Goal: Task Accomplishment & Management: Complete application form

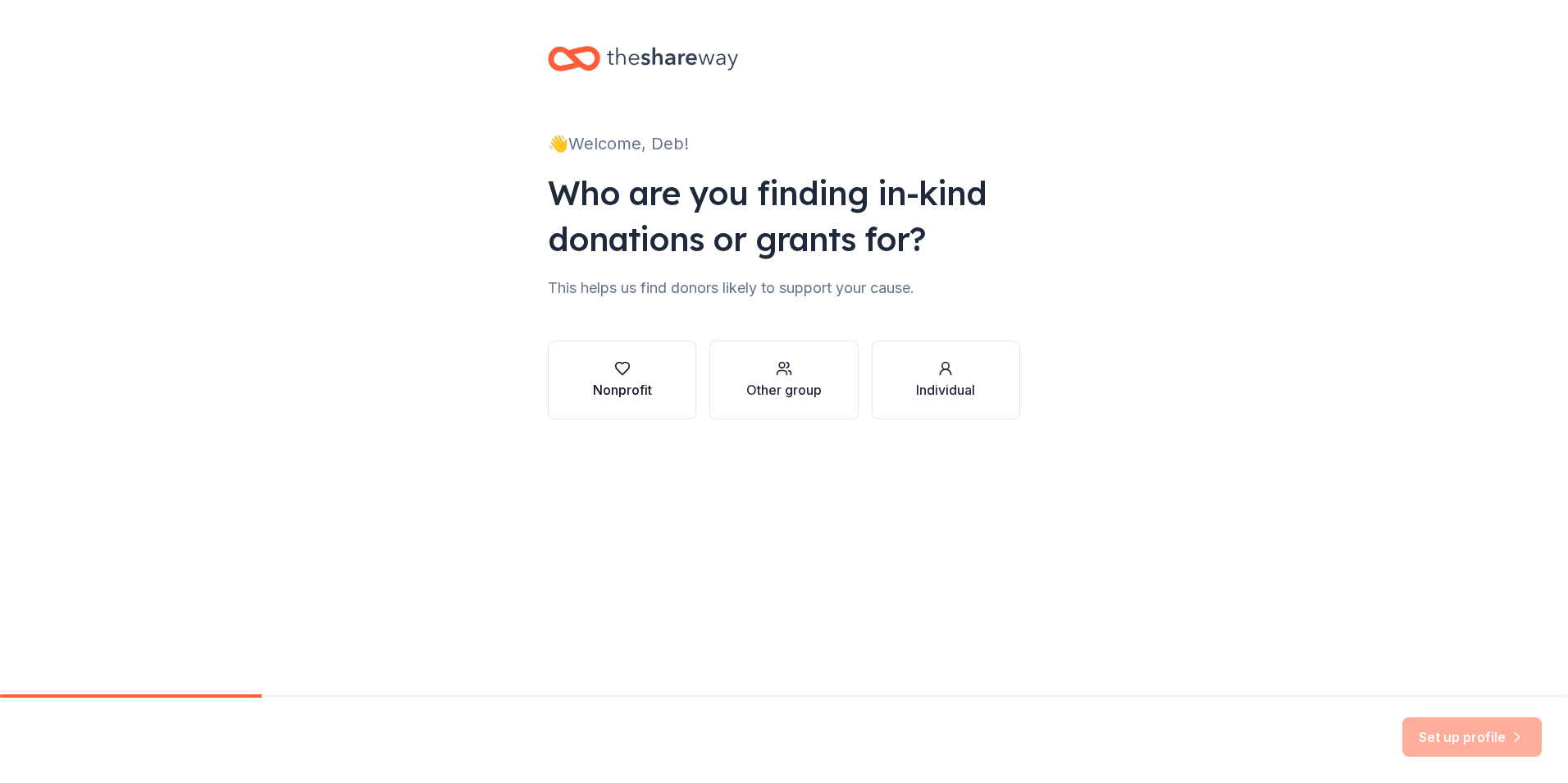
click at [619, 376] on icon "button" at bounding box center [622, 369] width 16 height 16
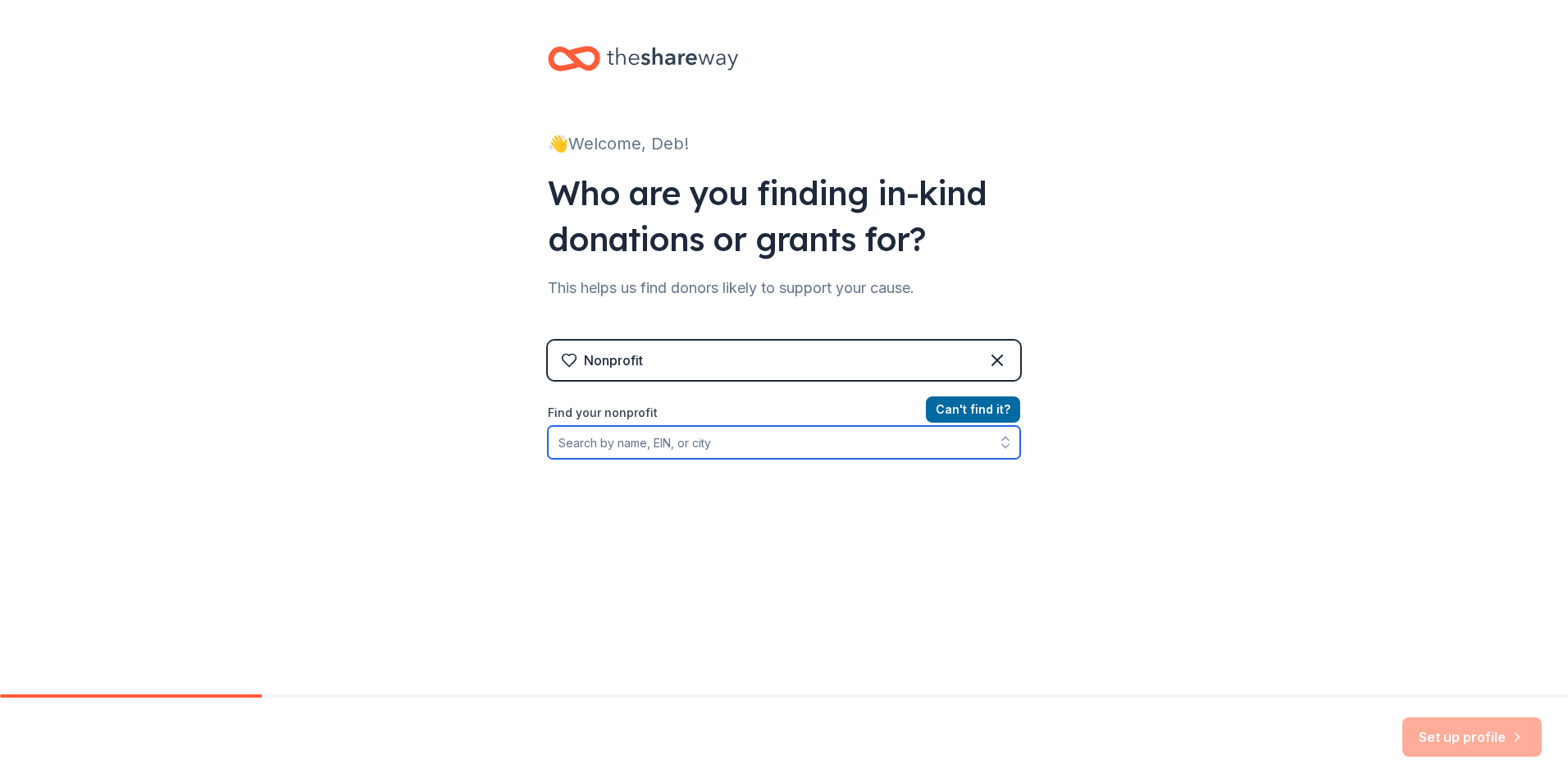
click at [751, 440] on input "Find your nonprofit" at bounding box center [784, 441] width 472 height 33
type input "[US_EMPLOYER_IDENTIFICATION_NUMBER]"
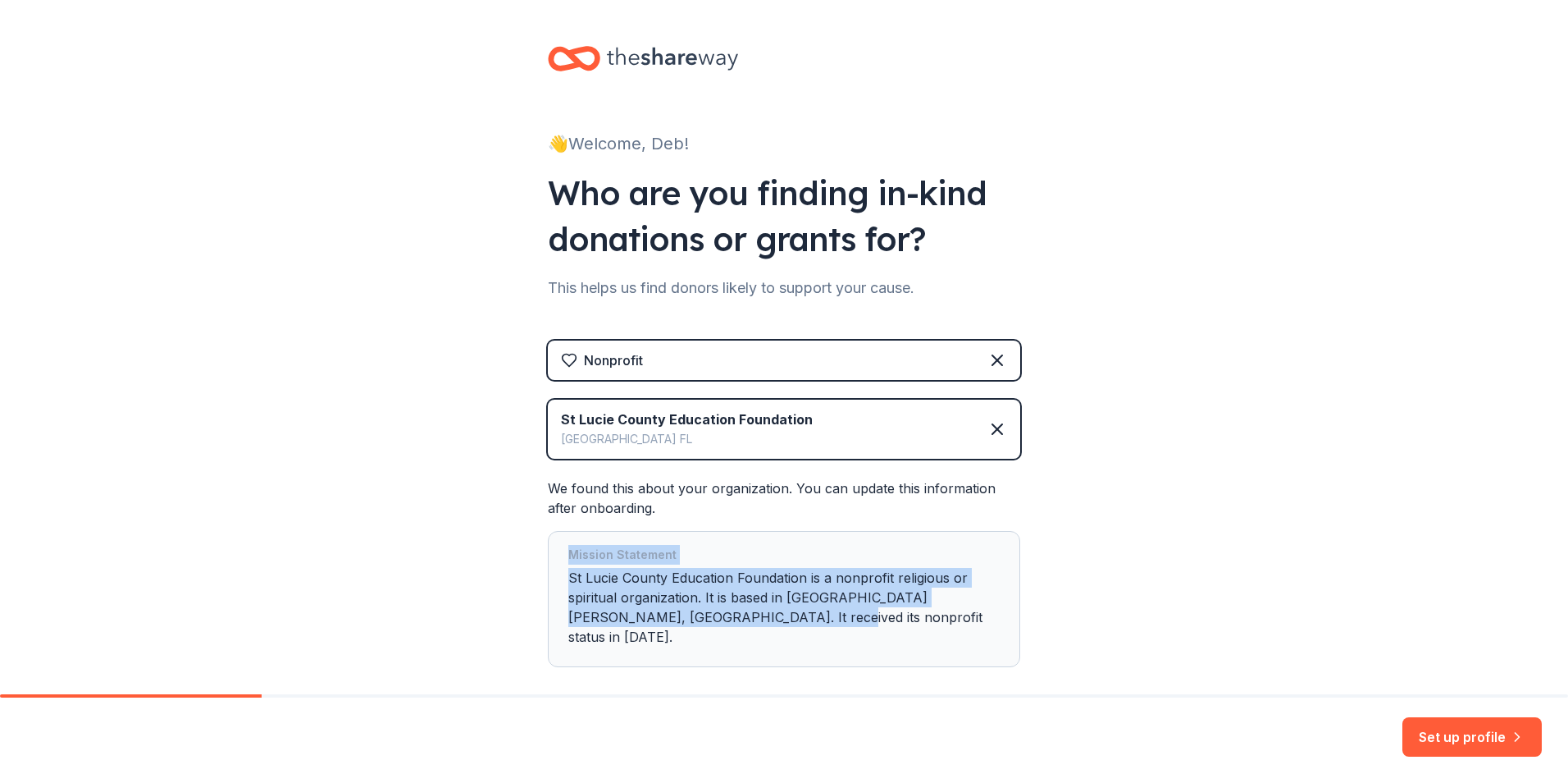
drag, startPoint x: 718, startPoint y: 622, endPoint x: 532, endPoint y: 556, distance: 197.4
click at [532, 556] on div "👋 Welcome, Deb! Who are you finding in-kind donations or grants for? This helps…" at bounding box center [784, 390] width 525 height 779
drag, startPoint x: 720, startPoint y: 626, endPoint x: 556, endPoint y: 579, distance: 170.6
click at [556, 579] on div "Mission Statement St Lucie County Education Foundation is a nonprofit religious…" at bounding box center [784, 599] width 472 height 136
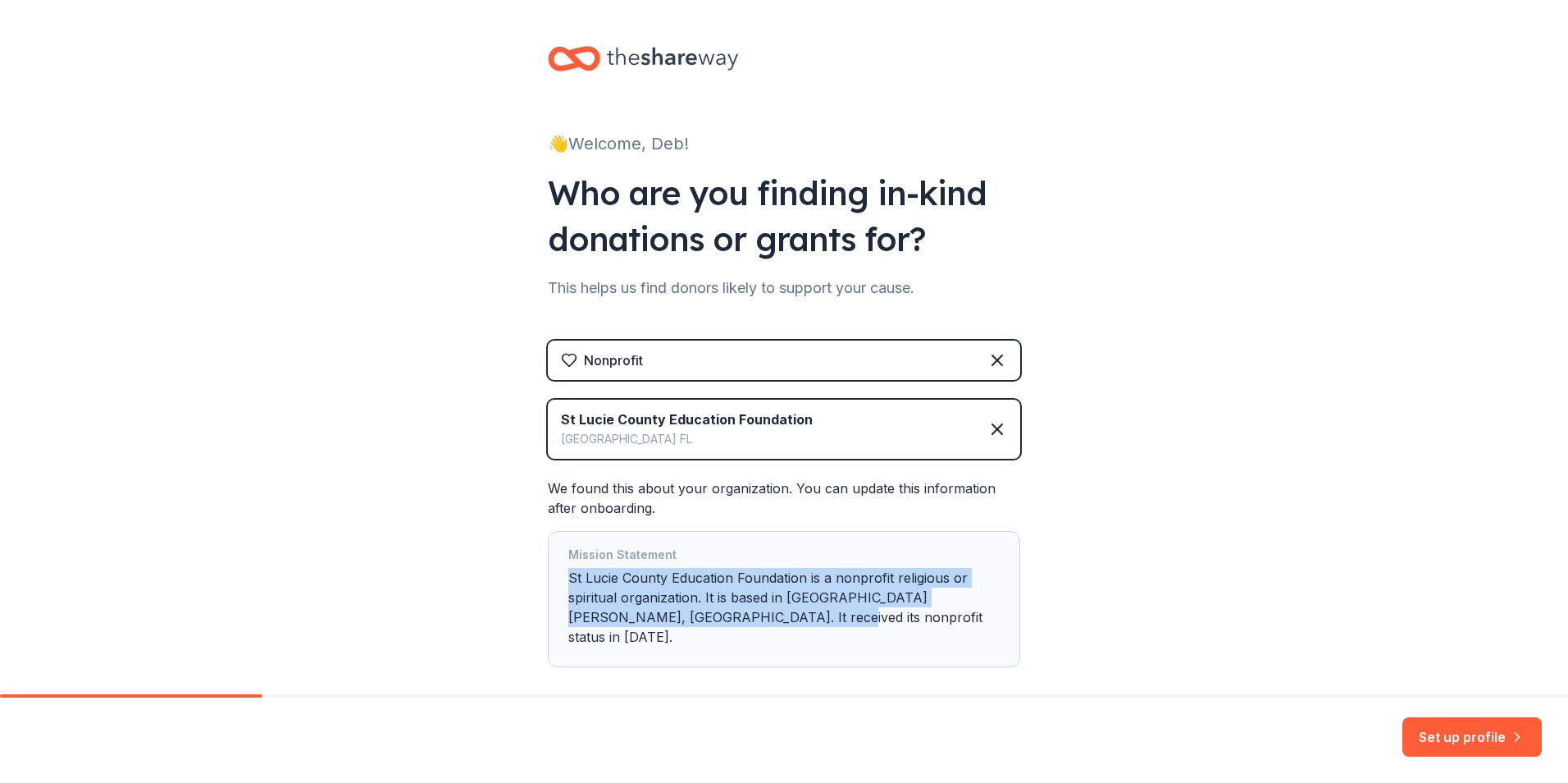
scroll to position [65, 0]
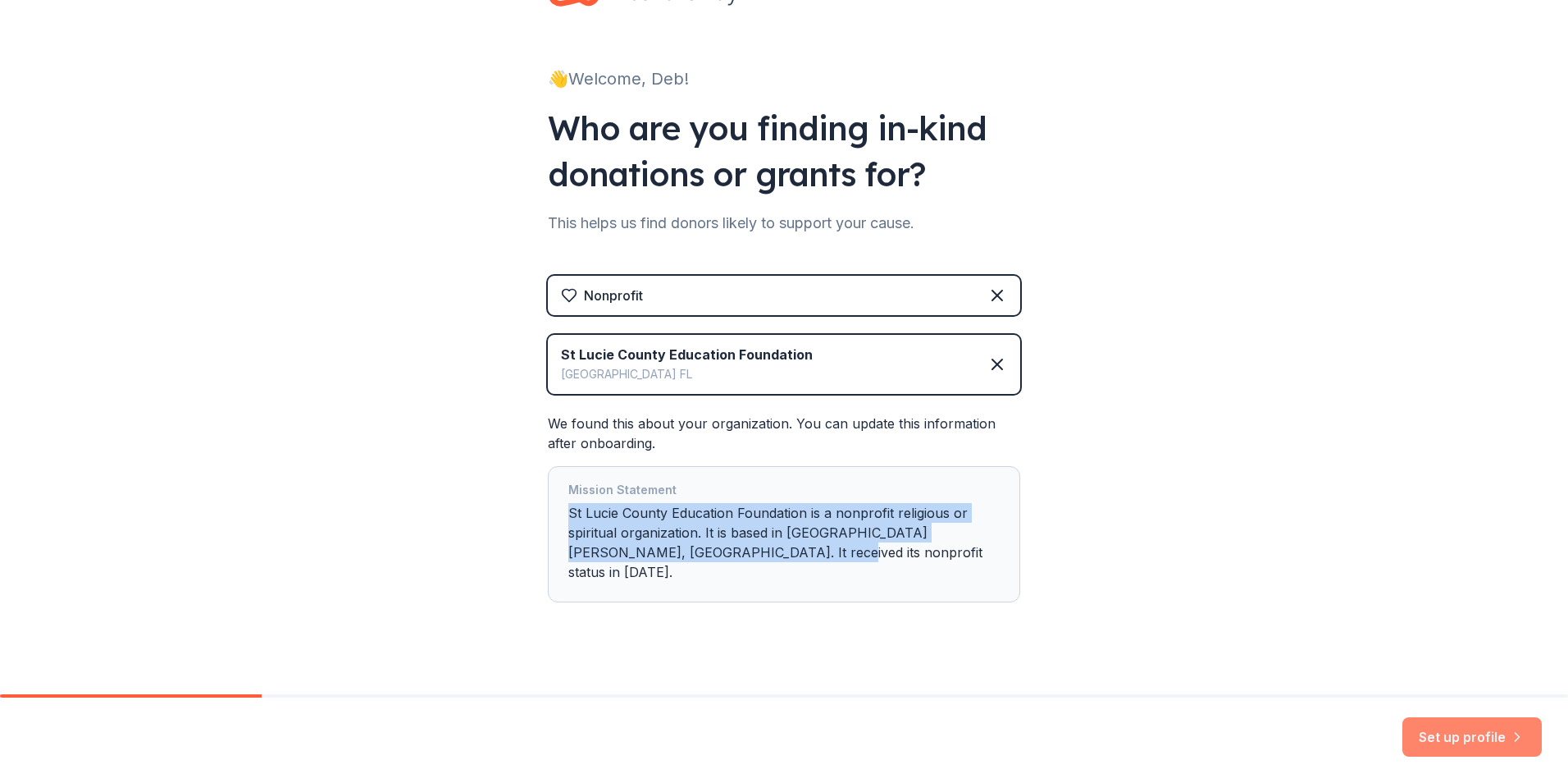
click at [1450, 734] on button "Set up profile" at bounding box center [1472, 736] width 140 height 39
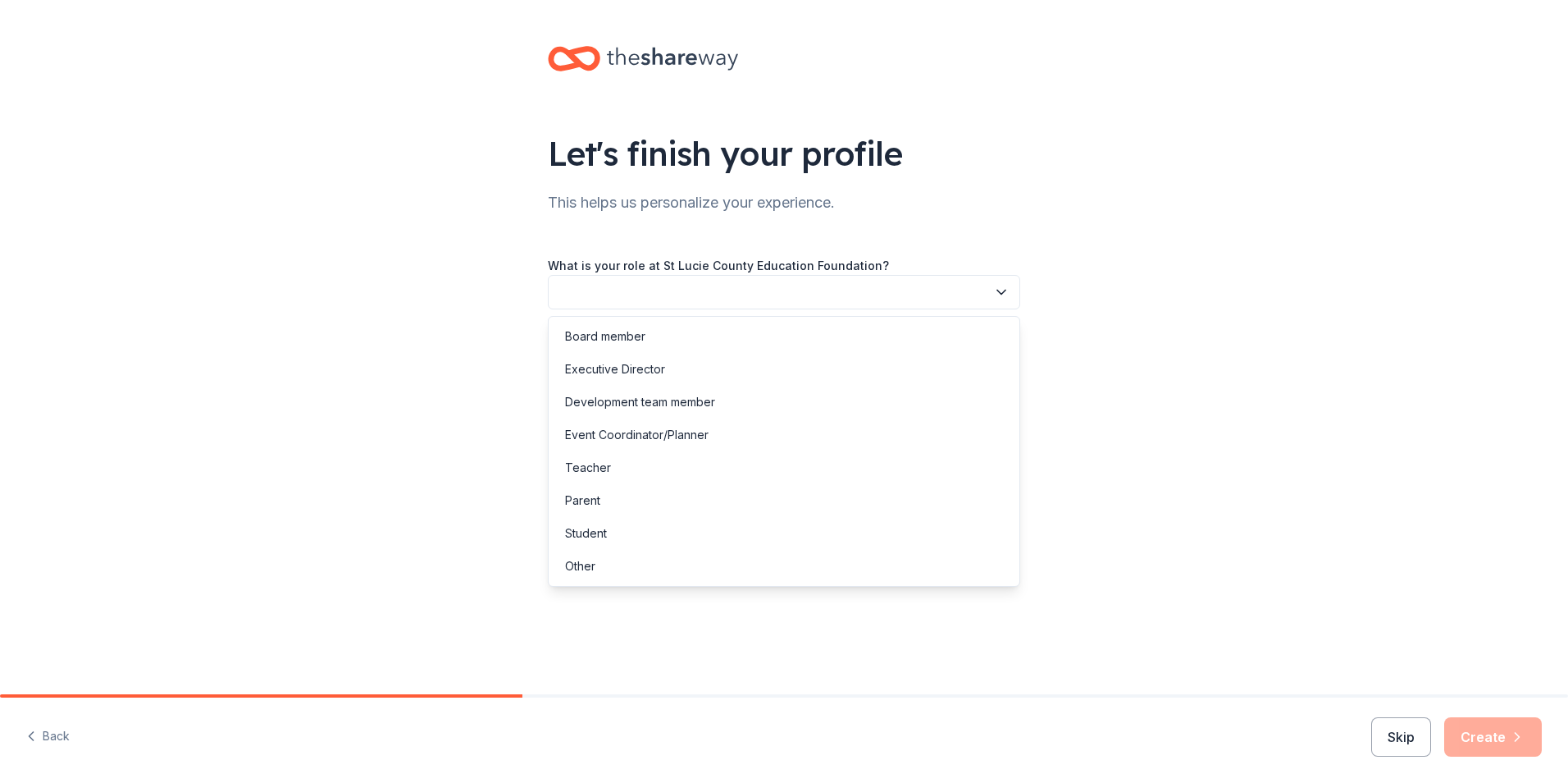
click at [997, 296] on icon "button" at bounding box center [1001, 292] width 16 height 16
click at [609, 400] on div "Development team member" at bounding box center [640, 402] width 150 height 20
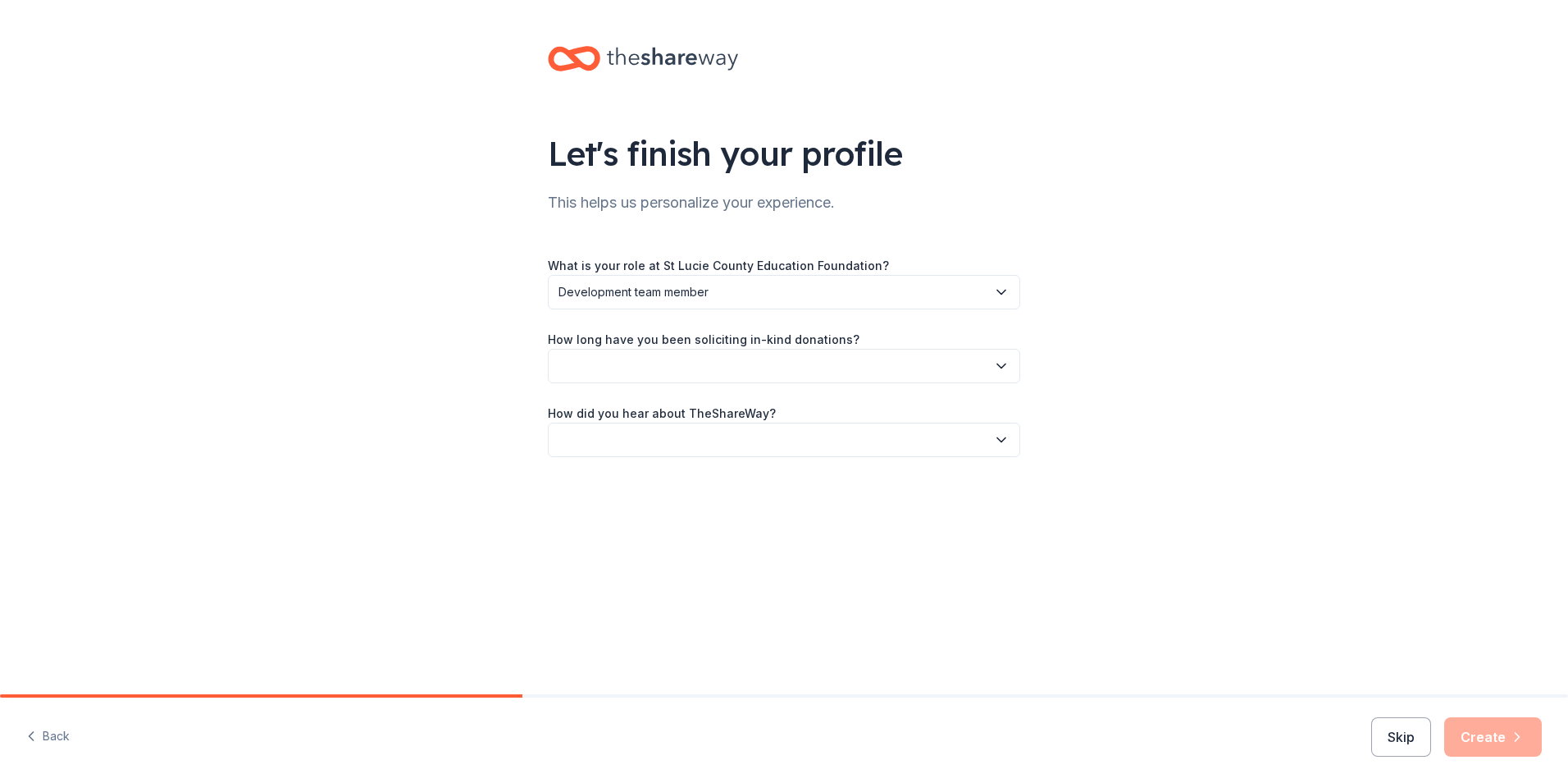
click at [676, 357] on button "button" at bounding box center [784, 366] width 472 height 35
click at [607, 509] on div "More than 5 years" at bounding box center [614, 509] width 99 height 20
click at [706, 437] on button "button" at bounding box center [784, 439] width 472 height 35
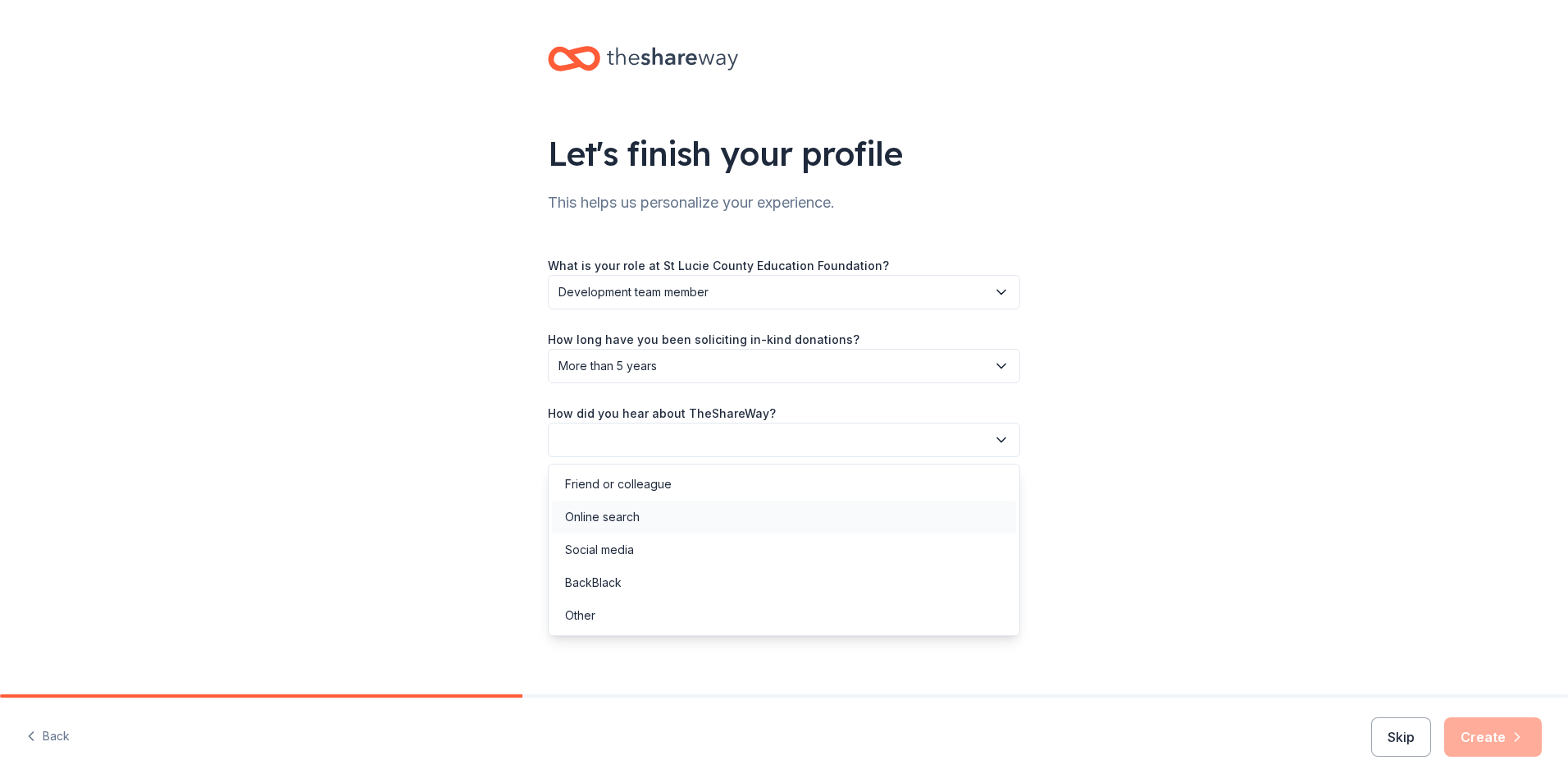
click at [625, 517] on div "Online search" at bounding box center [602, 517] width 75 height 20
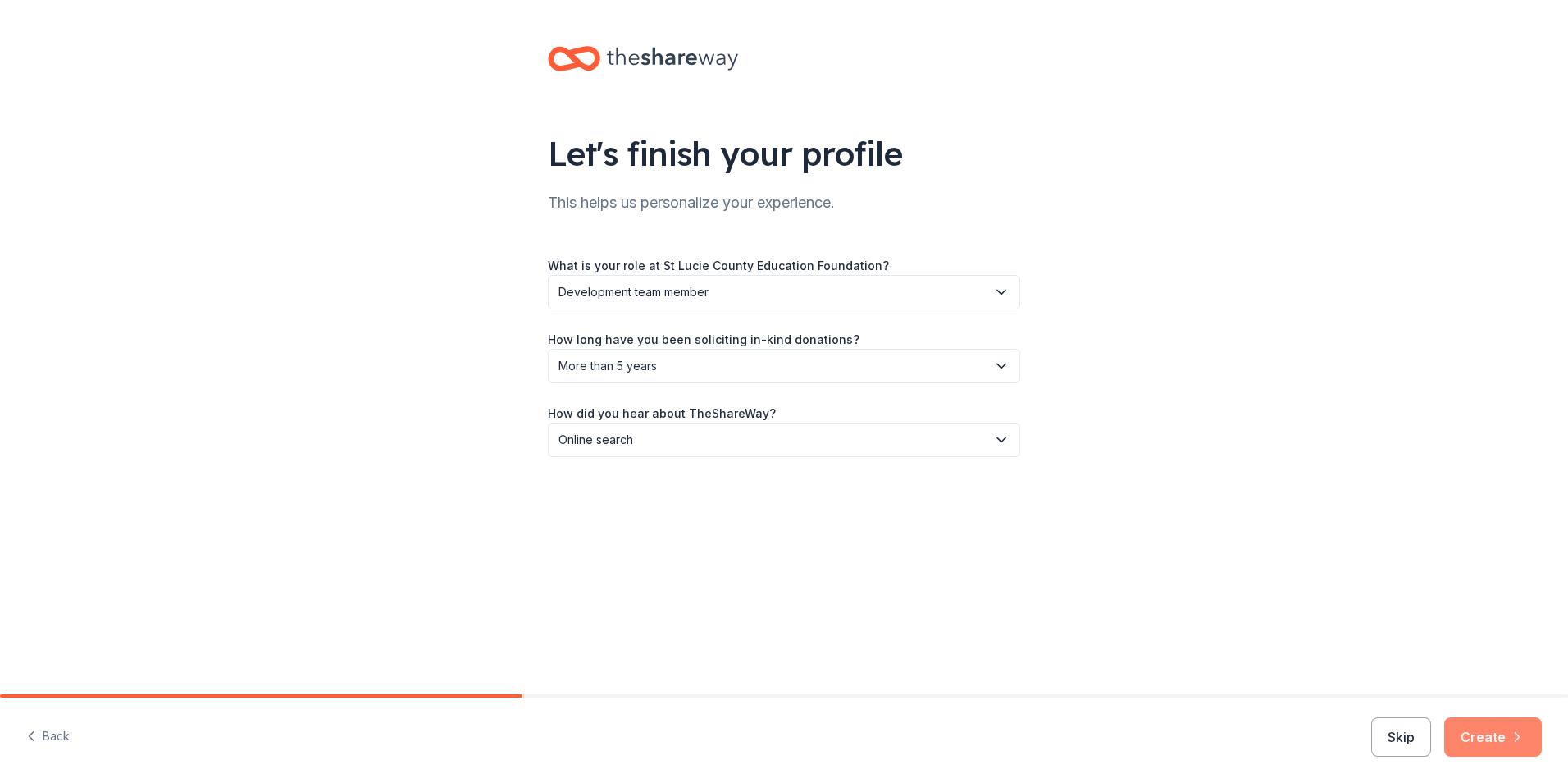
click at [1506, 745] on button "Create" at bounding box center [1493, 736] width 98 height 39
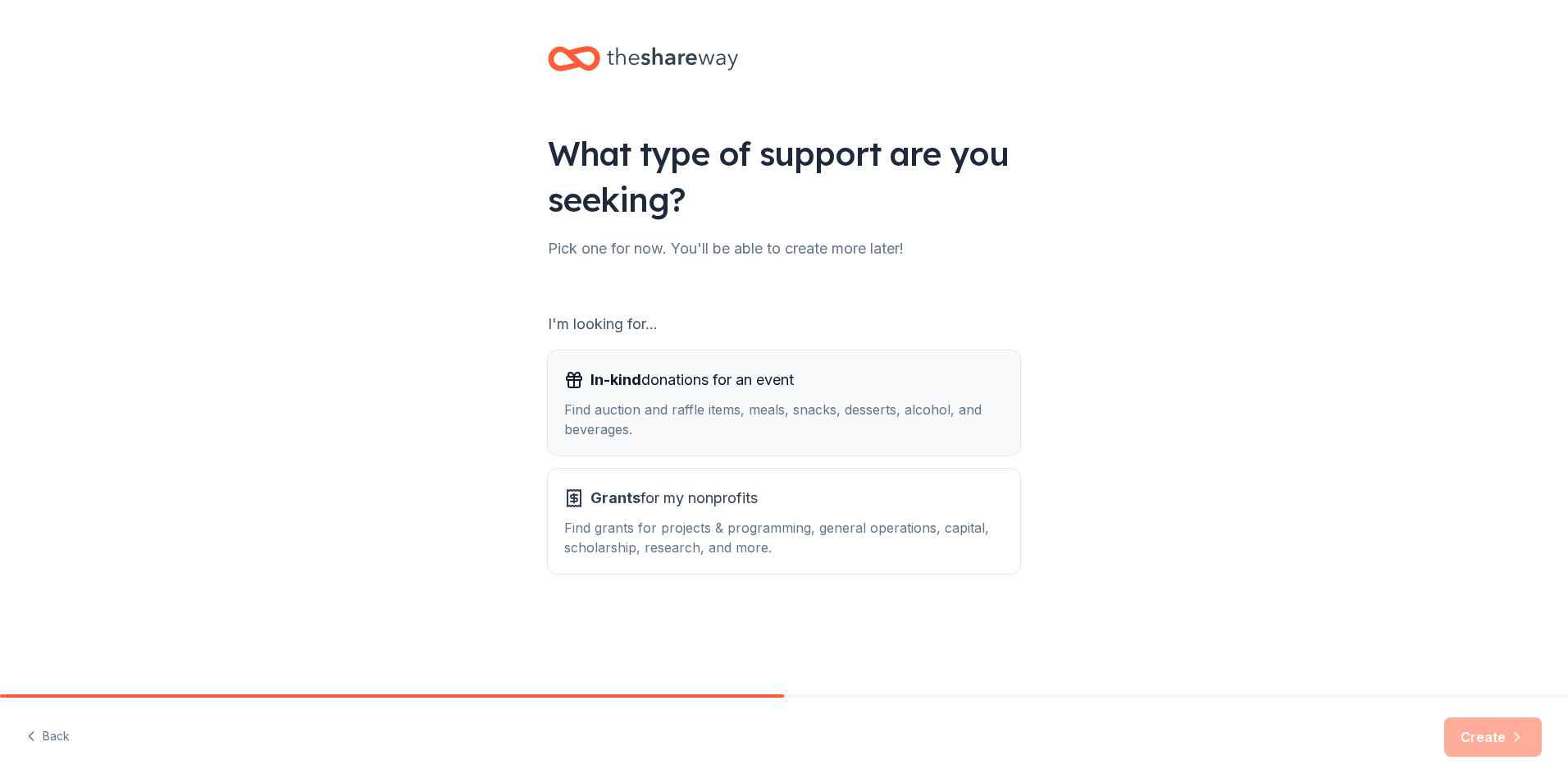
click at [623, 425] on div "Find auction and raffle items, meals, snacks, desserts, alcohol, and beverages." at bounding box center [784, 418] width 439 height 39
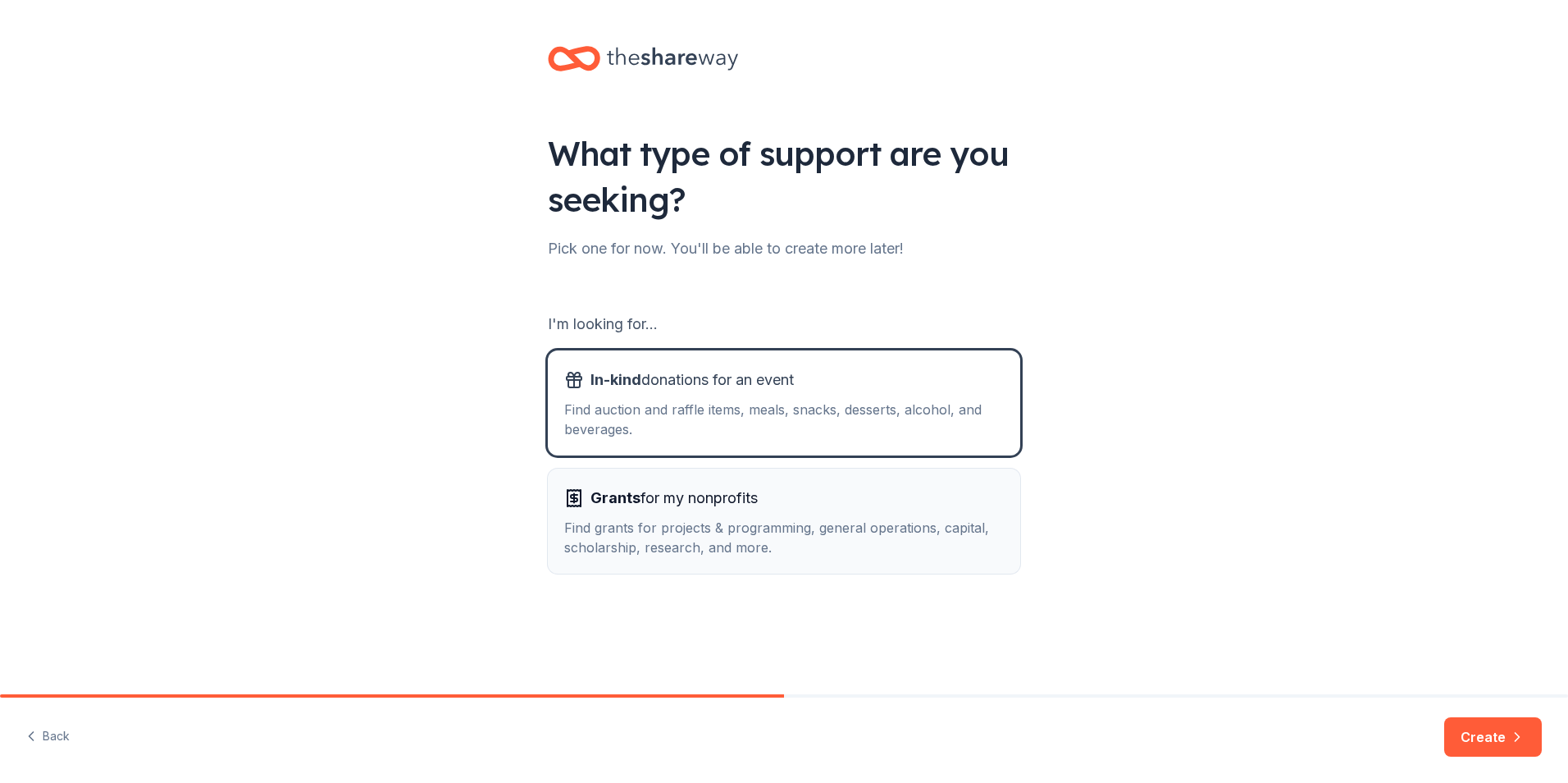
click at [633, 518] on div "Find grants for projects & programming, general operations, capital, scholarshi…" at bounding box center [784, 536] width 439 height 39
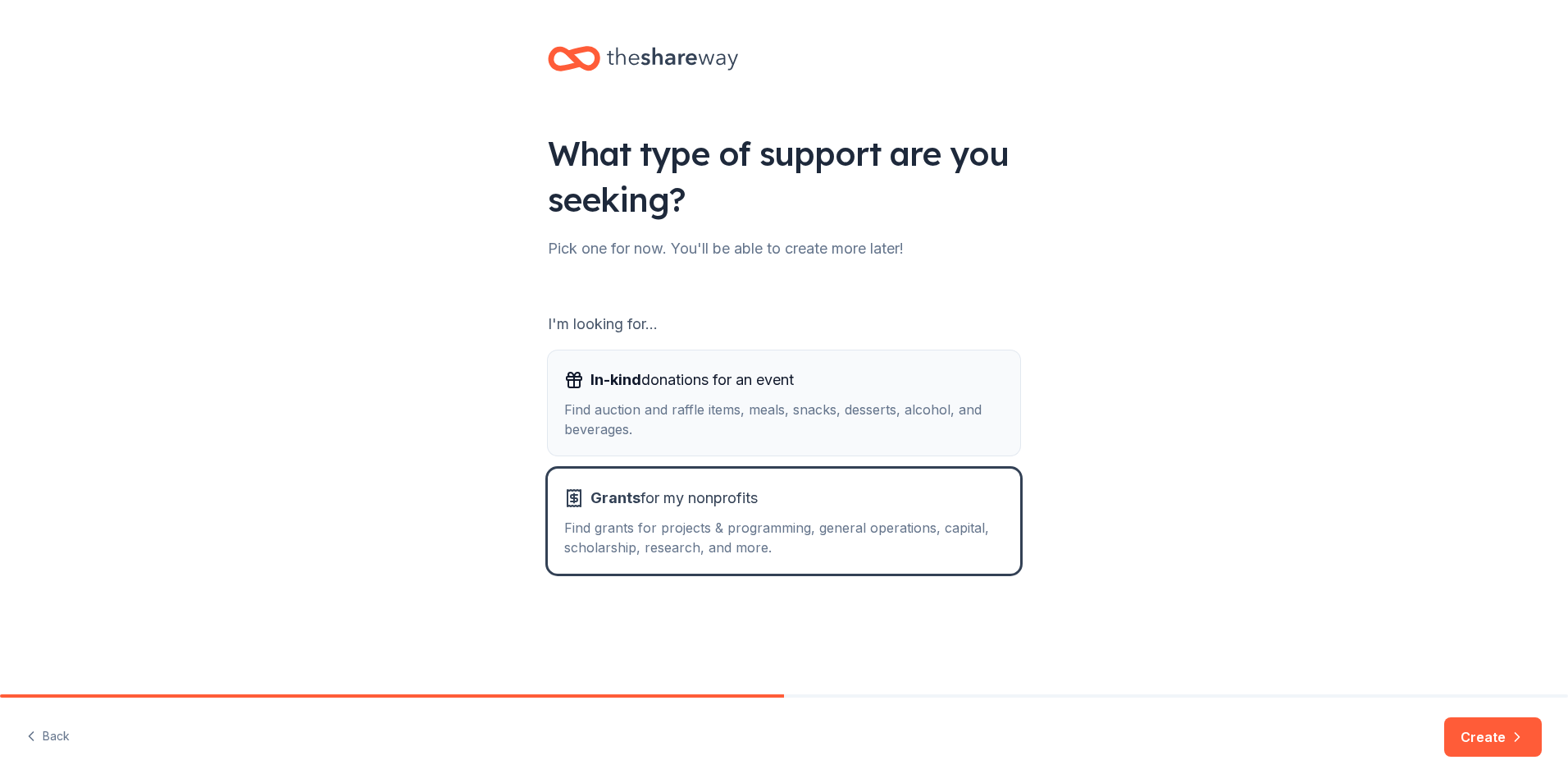
click at [624, 399] on div "Find auction and raffle items, meals, snacks, desserts, alcohol, and beverages." at bounding box center [784, 418] width 439 height 39
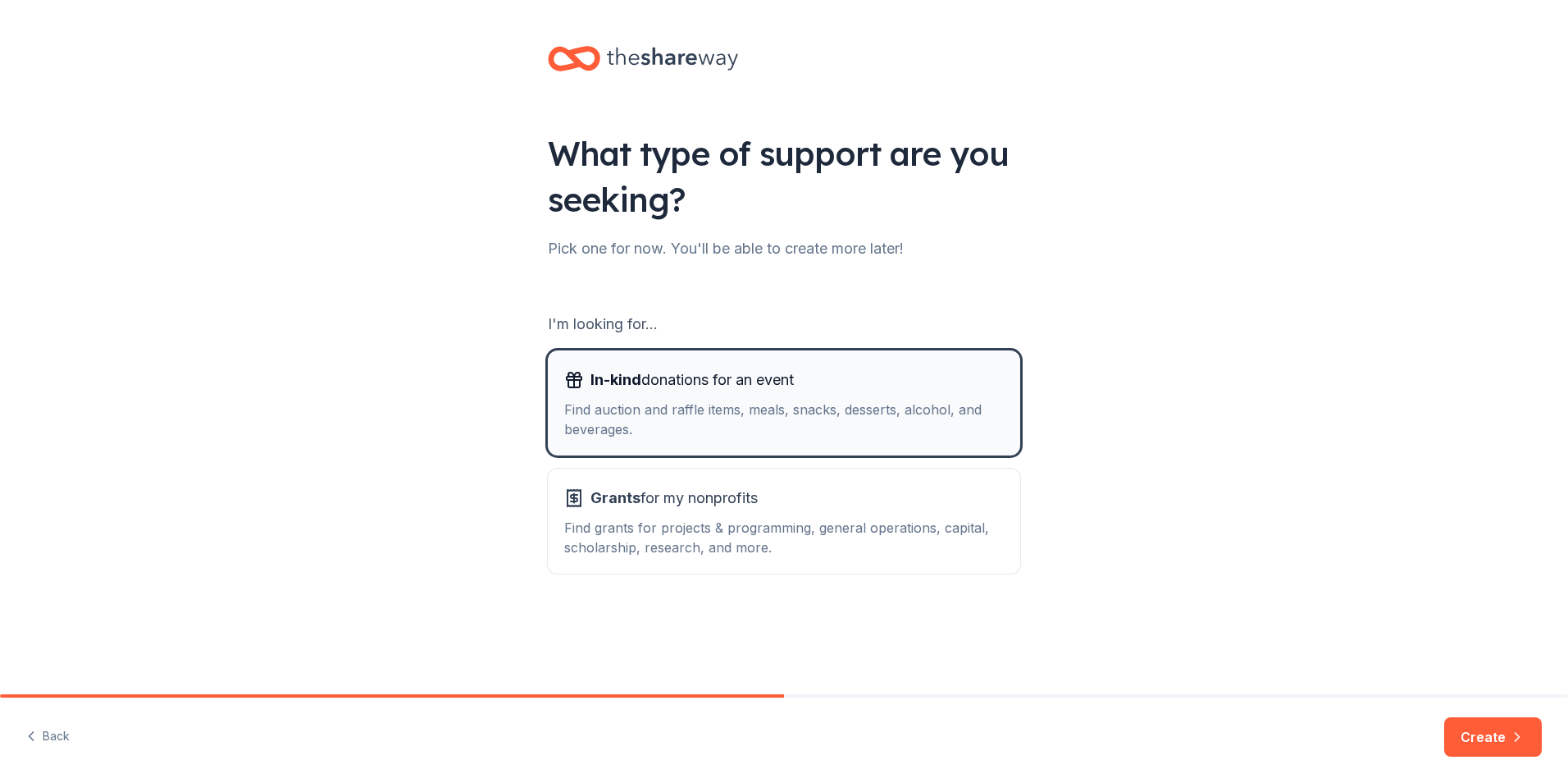
click at [624, 399] on div "Find auction and raffle items, meals, snacks, desserts, alcohol, and beverages." at bounding box center [784, 418] width 439 height 39
click at [1469, 726] on button "Create" at bounding box center [1493, 736] width 98 height 39
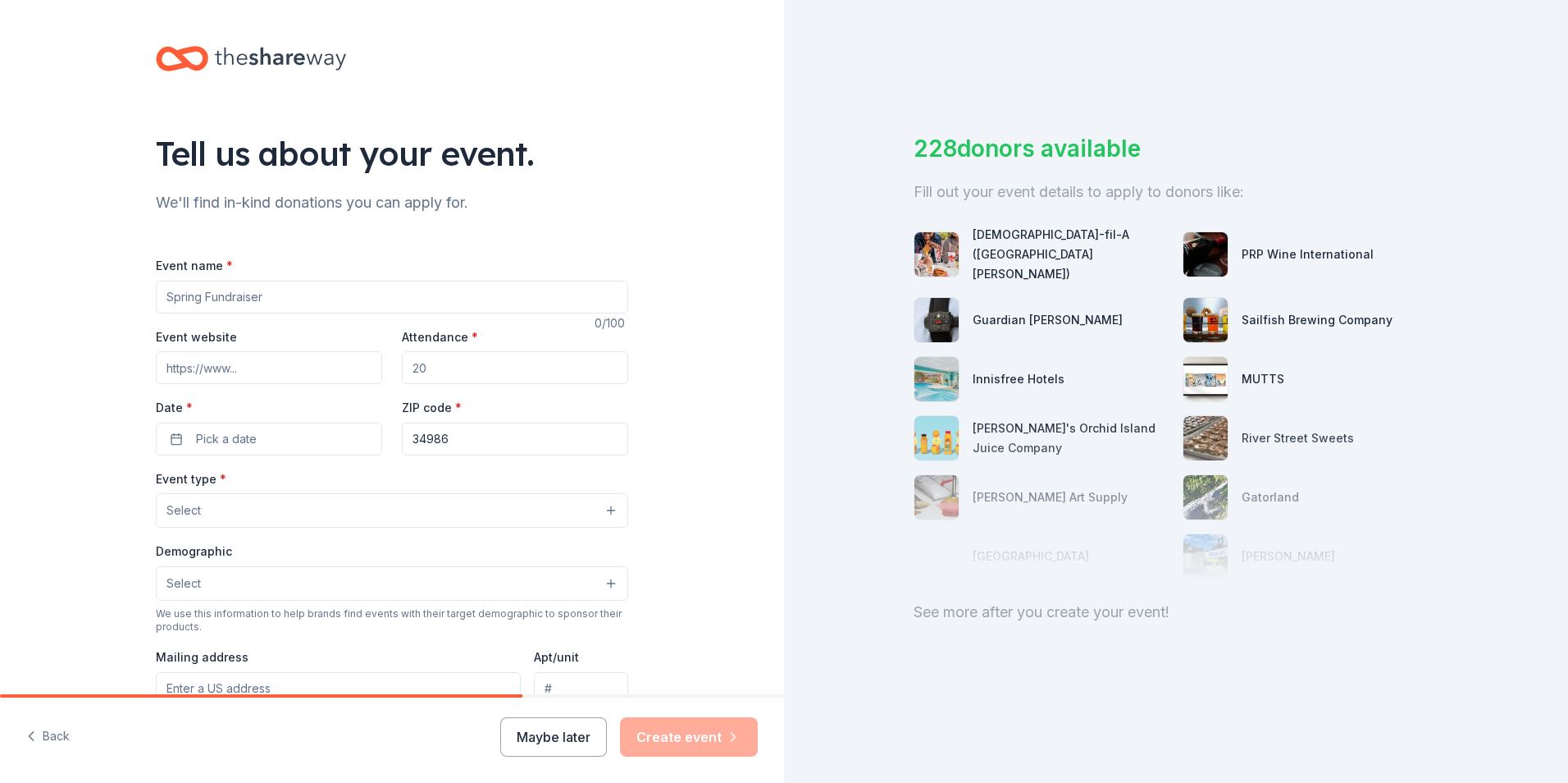
click at [370, 302] on input "Event name *" at bounding box center [391, 297] width 472 height 33
type input "Evening for Education"
type input "[URL][DOMAIN_NAME]"
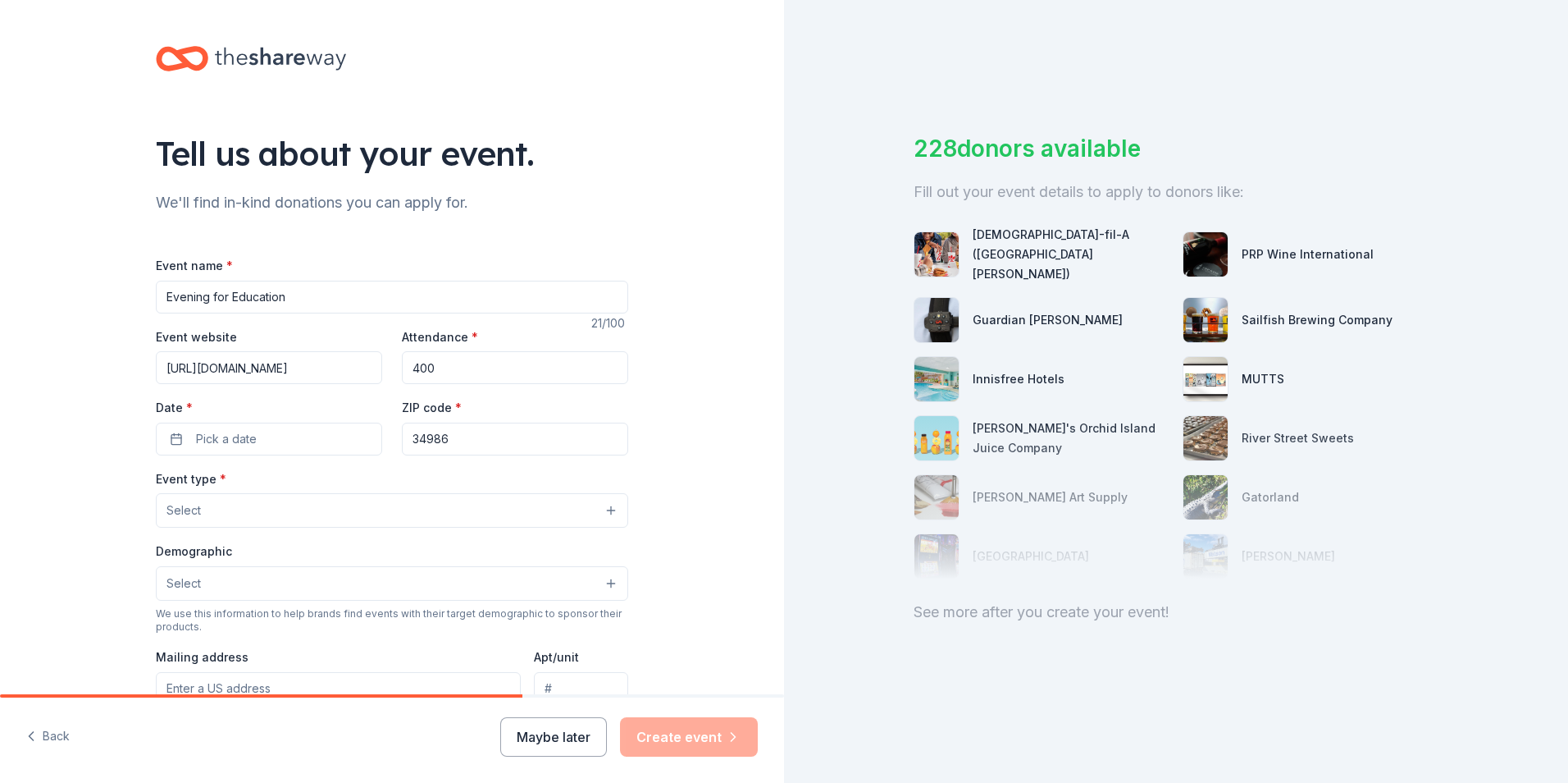
type input "400"
click at [226, 447] on span "Pick a date" at bounding box center [226, 439] width 61 height 20
click at [347, 486] on button "Go to next month" at bounding box center [351, 482] width 23 height 23
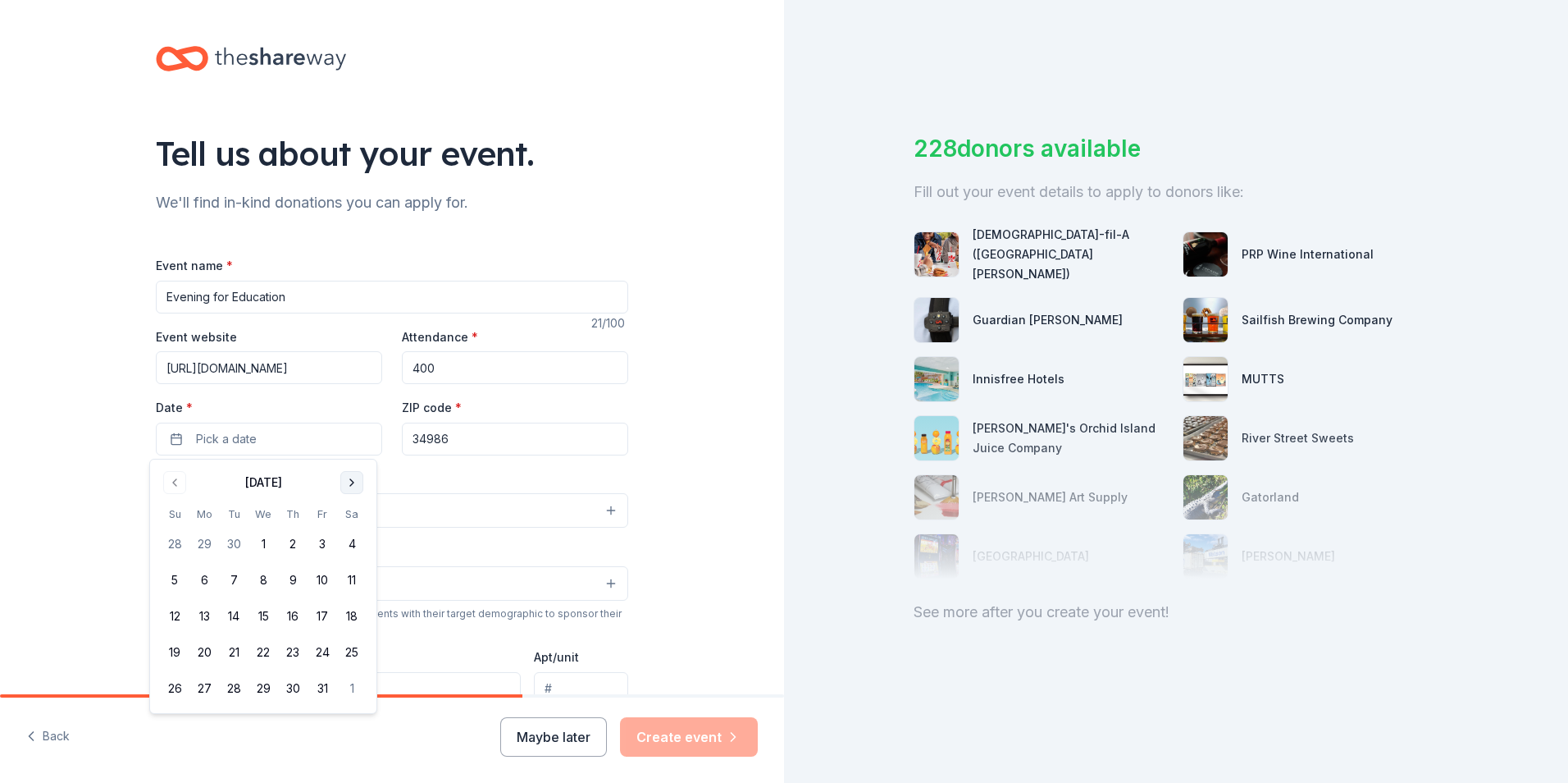
click at [347, 486] on button "Go to next month" at bounding box center [351, 482] width 23 height 23
click at [318, 571] on button "7" at bounding box center [322, 580] width 30 height 30
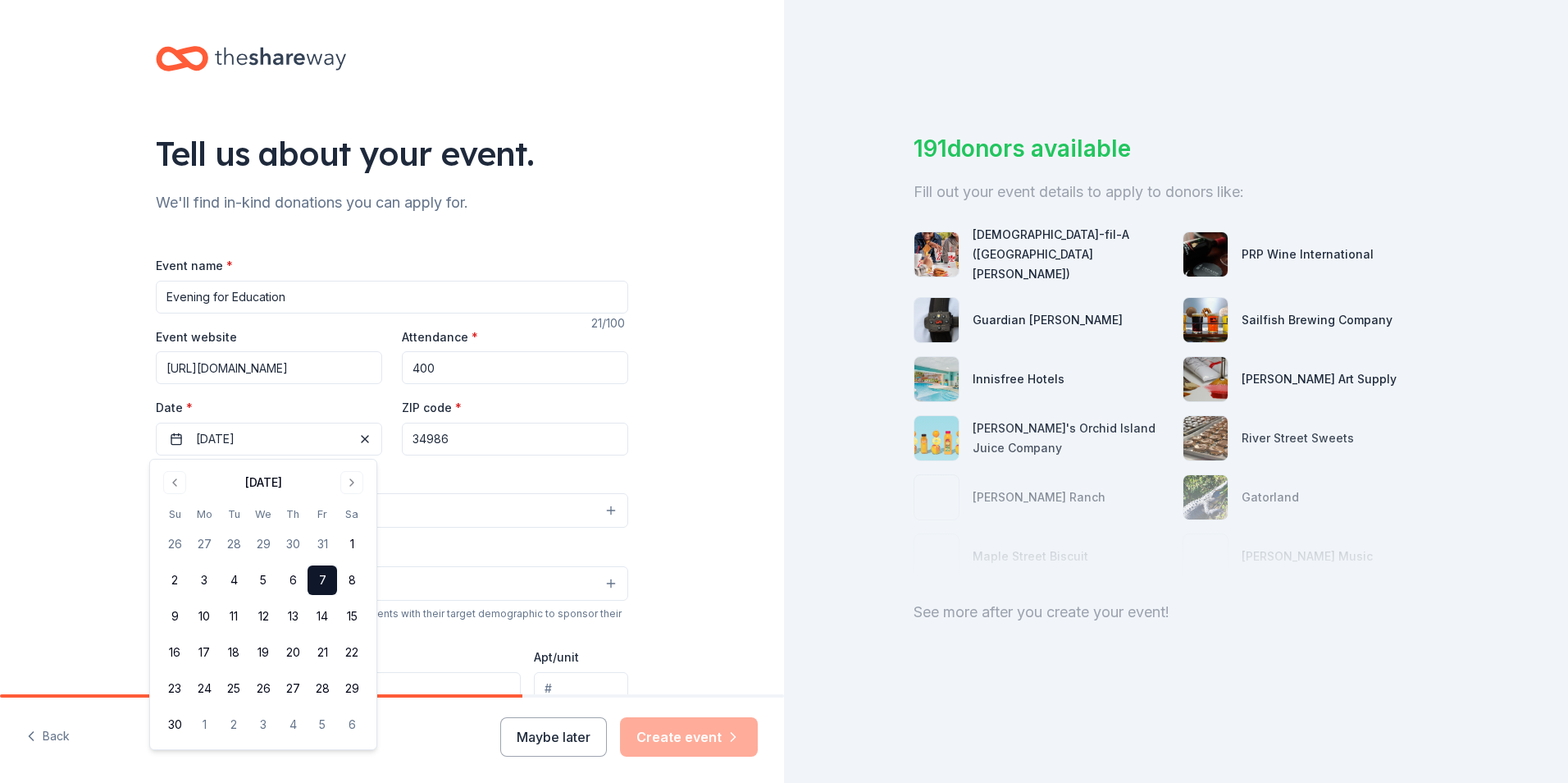
click at [323, 576] on button "7" at bounding box center [322, 580] width 30 height 30
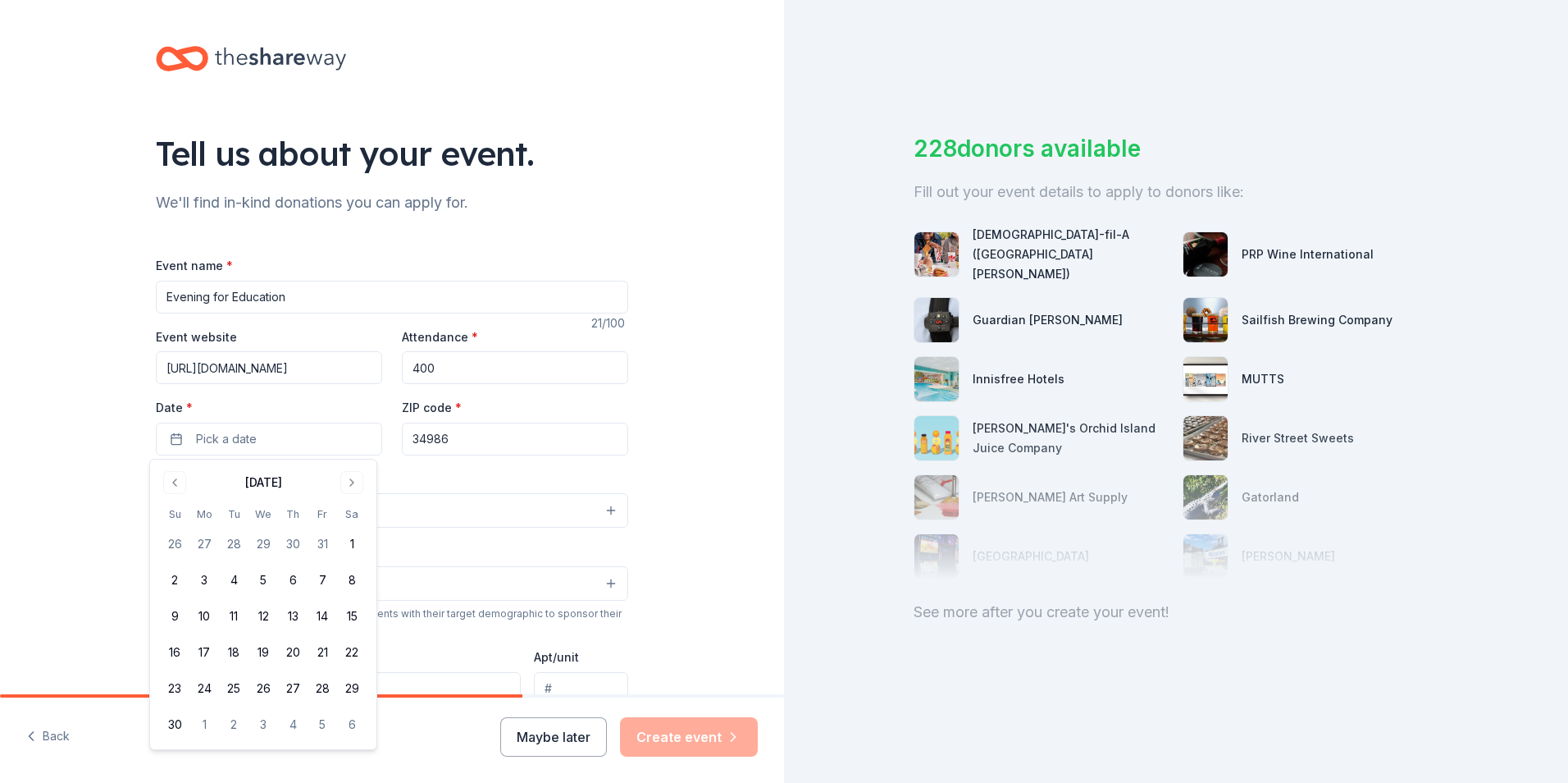
click at [527, 469] on div "Event type * Select" at bounding box center [391, 498] width 472 height 60
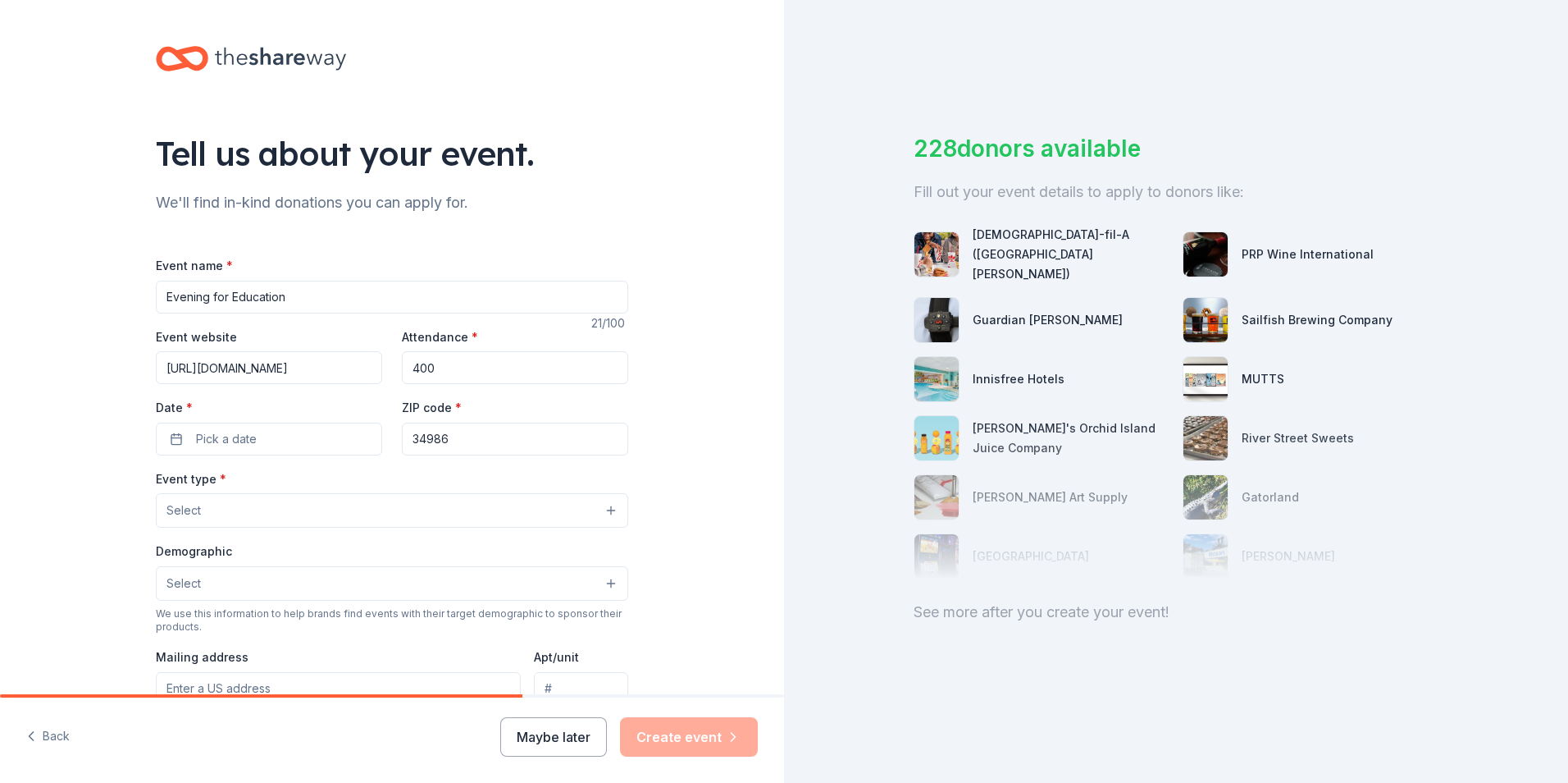
click at [252, 516] on button "Select" at bounding box center [391, 510] width 472 height 35
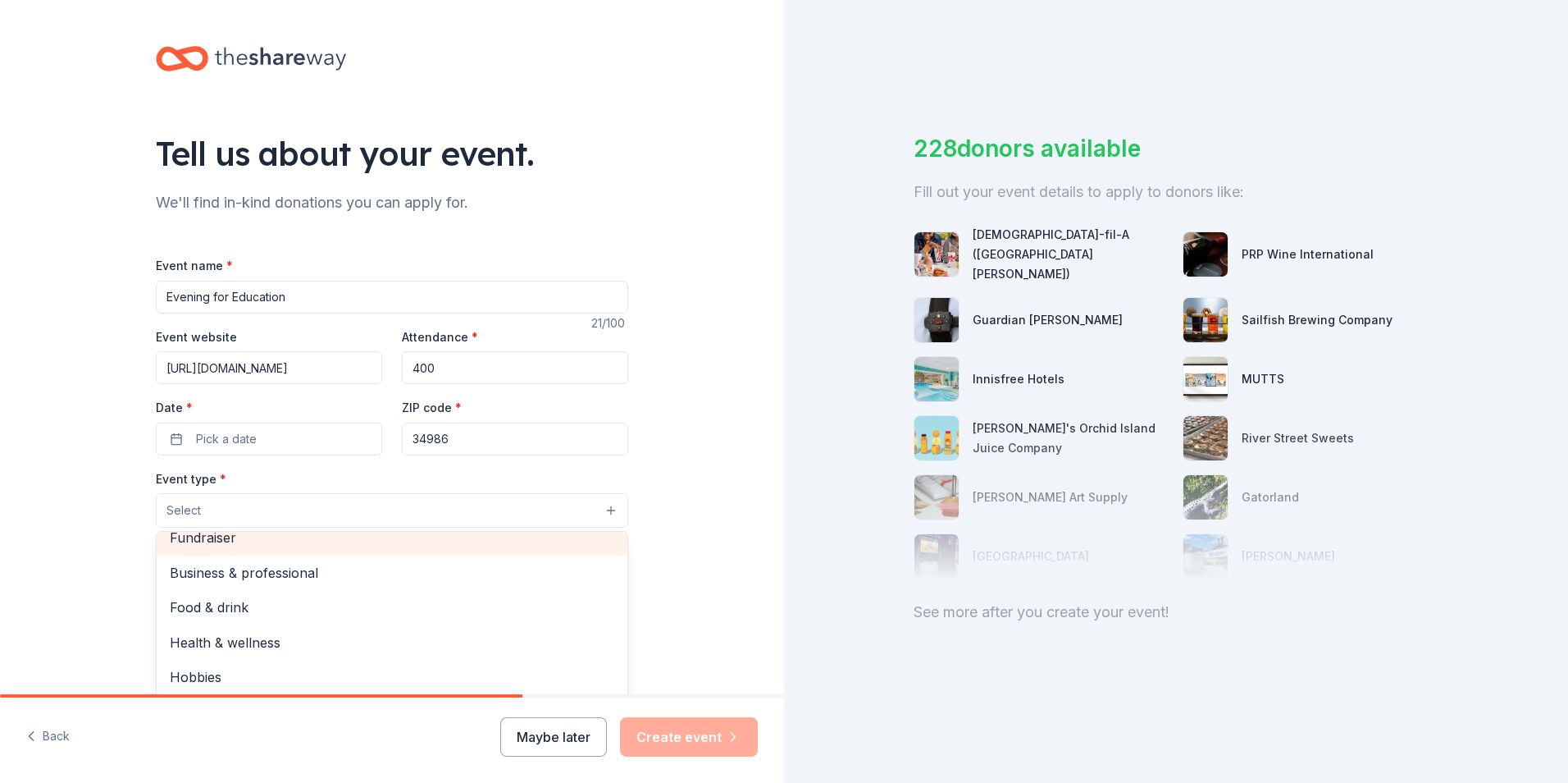
scroll to position [3, 0]
click at [198, 533] on div "Fundraiser" at bounding box center [392, 548] width 471 height 35
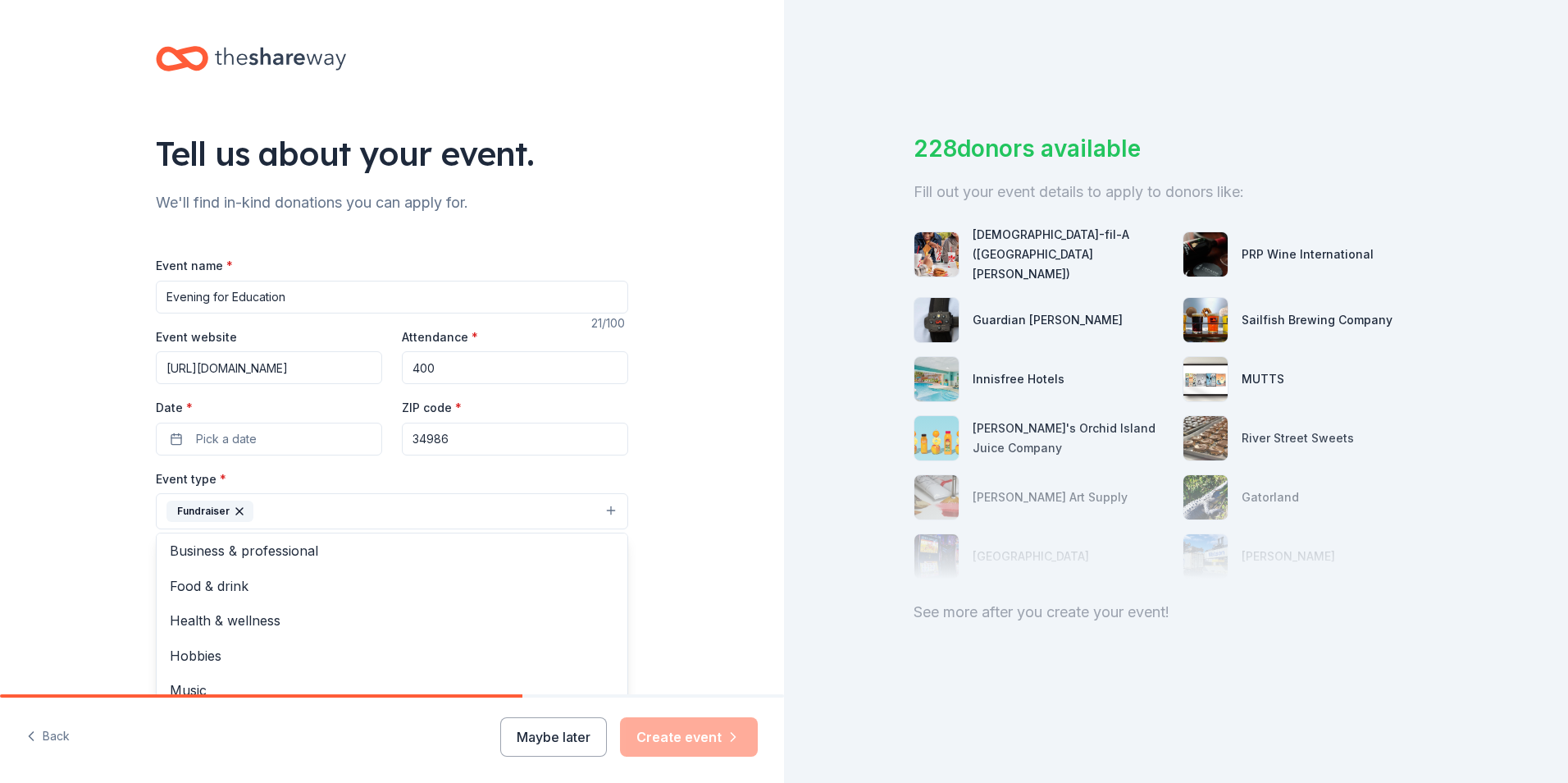
click at [736, 535] on div "Tell us about your event. We'll find in-kind donations you can apply for. Event…" at bounding box center [392, 546] width 784 height 1094
click at [551, 583] on button "Select" at bounding box center [391, 585] width 472 height 35
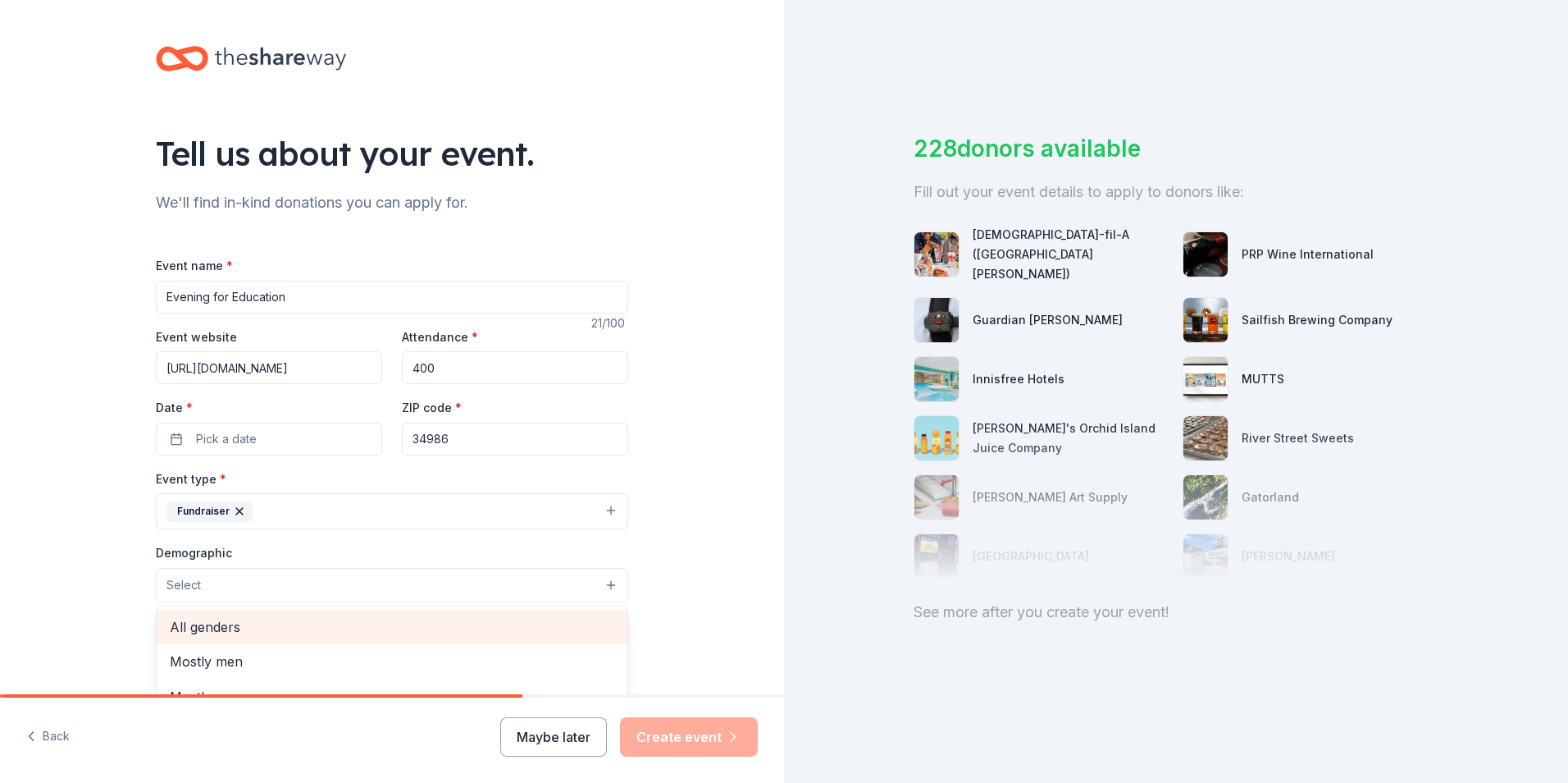
click at [287, 623] on span "All genders" at bounding box center [391, 626] width 444 height 21
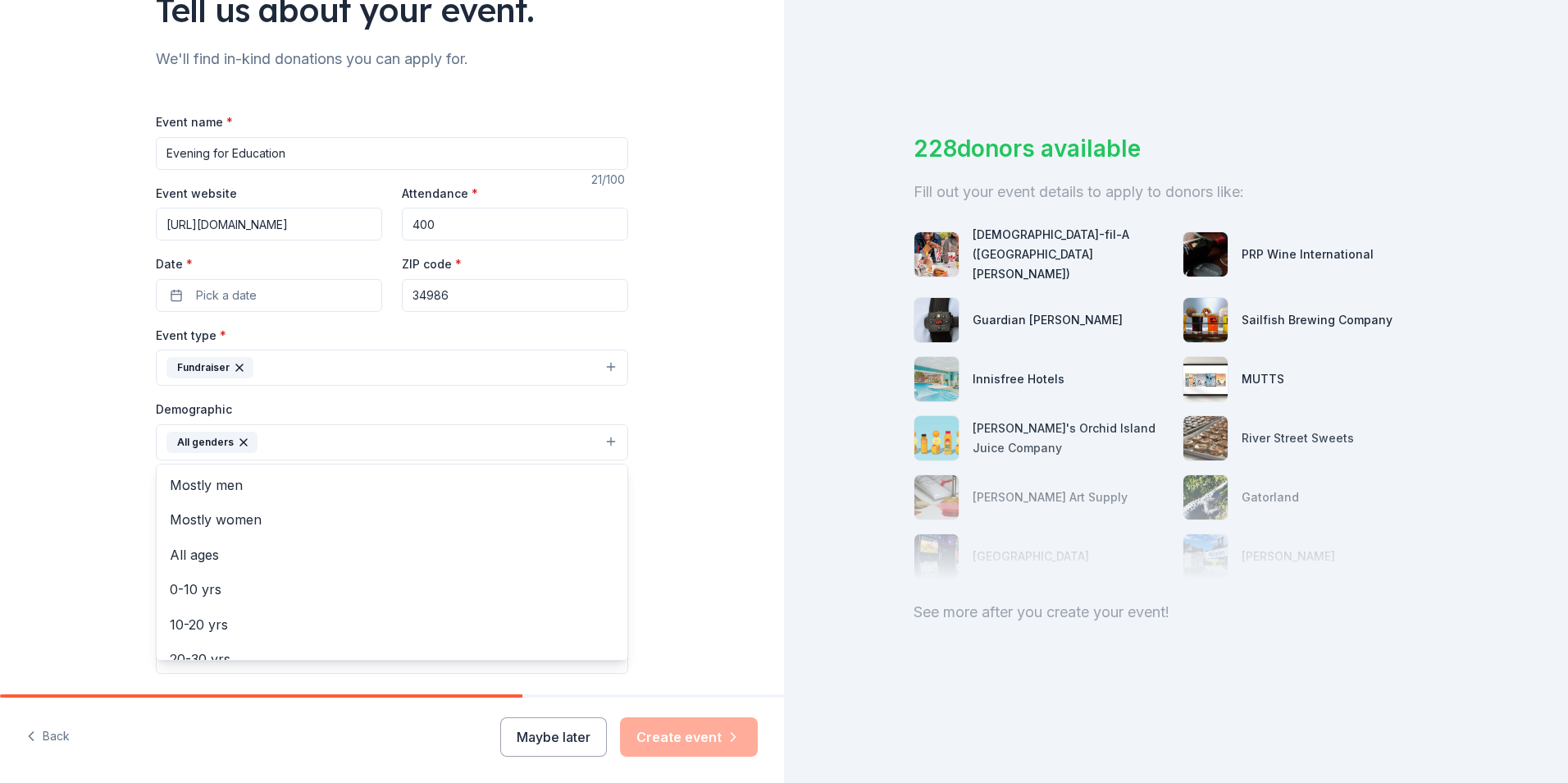
scroll to position [152, 0]
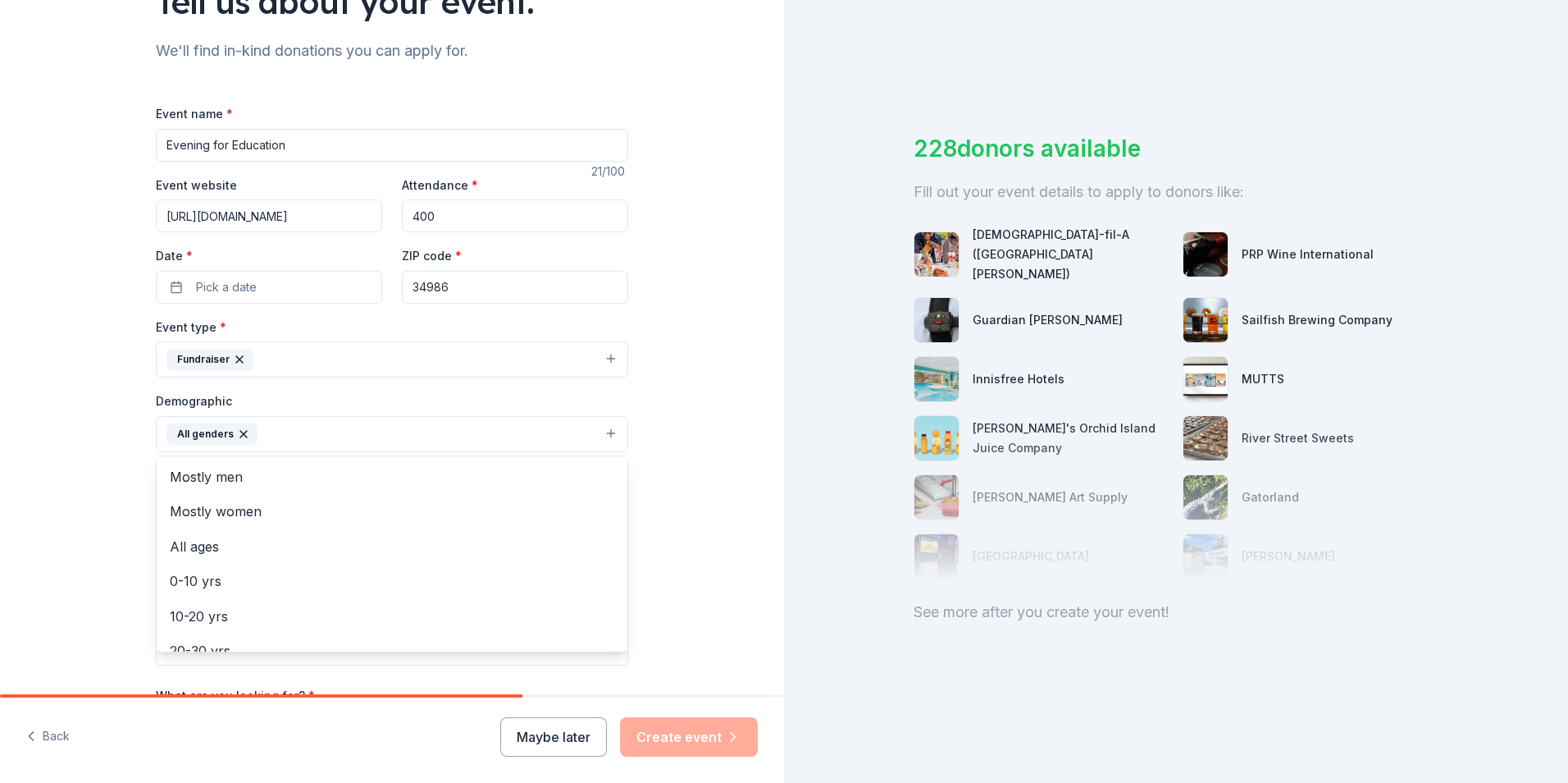
click at [704, 508] on div "Tell us about your event. We'll find in-kind donations you can apply for. Event…" at bounding box center [392, 395] width 784 height 1096
click at [182, 543] on input "Mailing address" at bounding box center [338, 539] width 365 height 33
type input "[STREET_ADDRESS]"
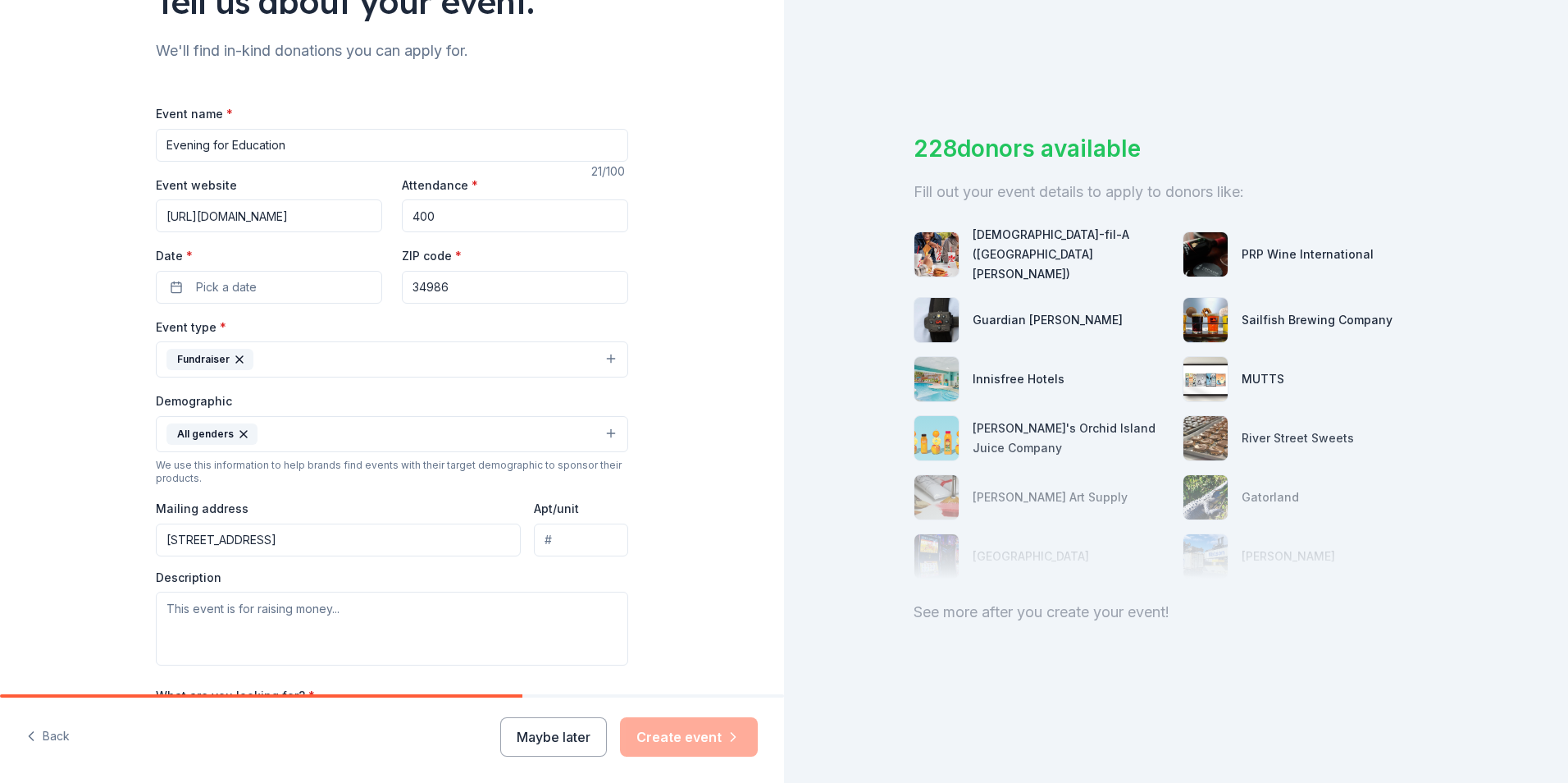
type input "[STREET_ADDRESS]"
drag, startPoint x: 538, startPoint y: 543, endPoint x: 782, endPoint y: 542, distance: 244.0
click at [782, 542] on div "Tell us about your event. We'll find in-kind donations you can apply for. Event…" at bounding box center [392, 347] width 784 height 694
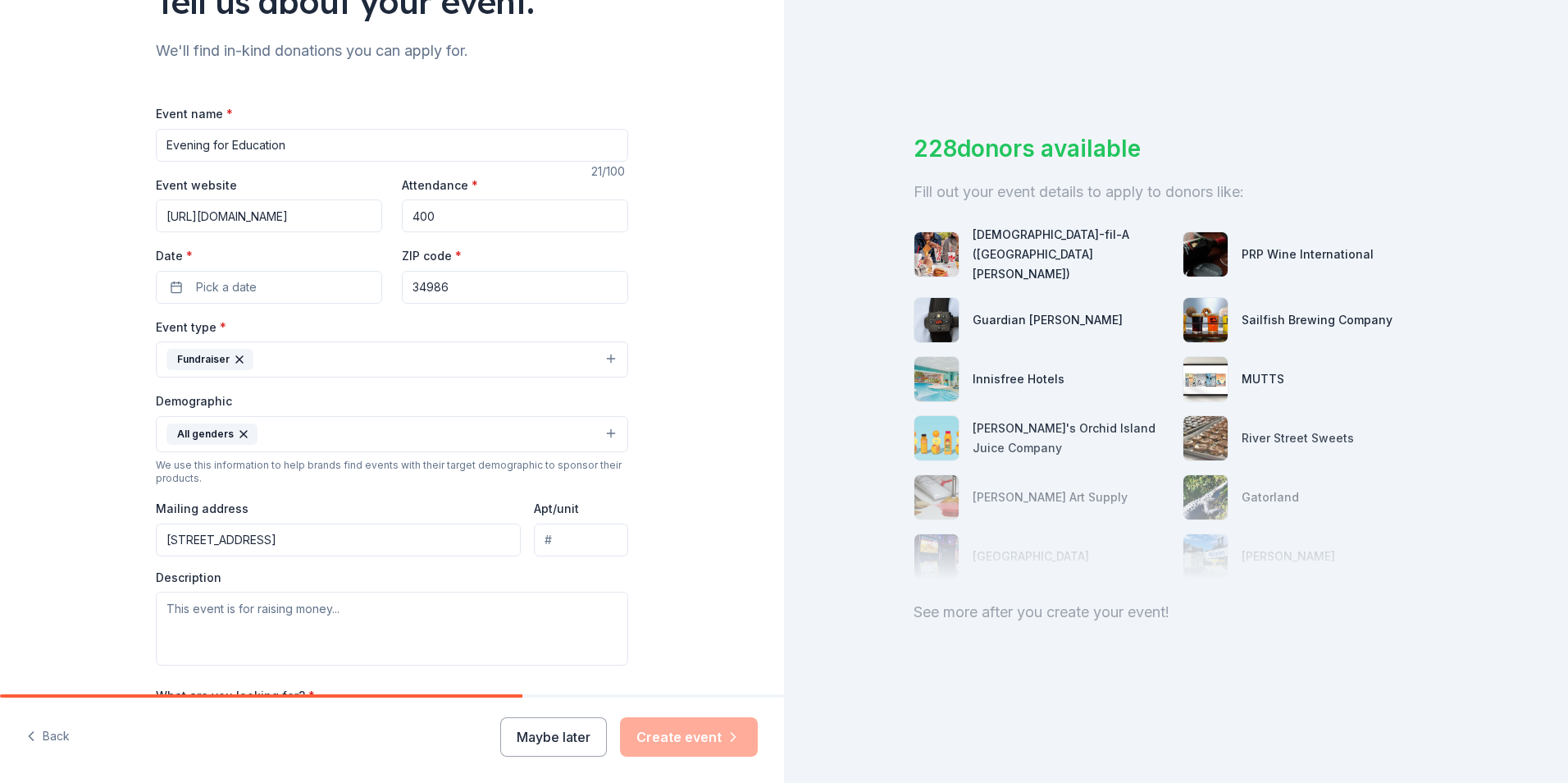
click at [317, 540] on input "[STREET_ADDRESS]" at bounding box center [338, 539] width 365 height 33
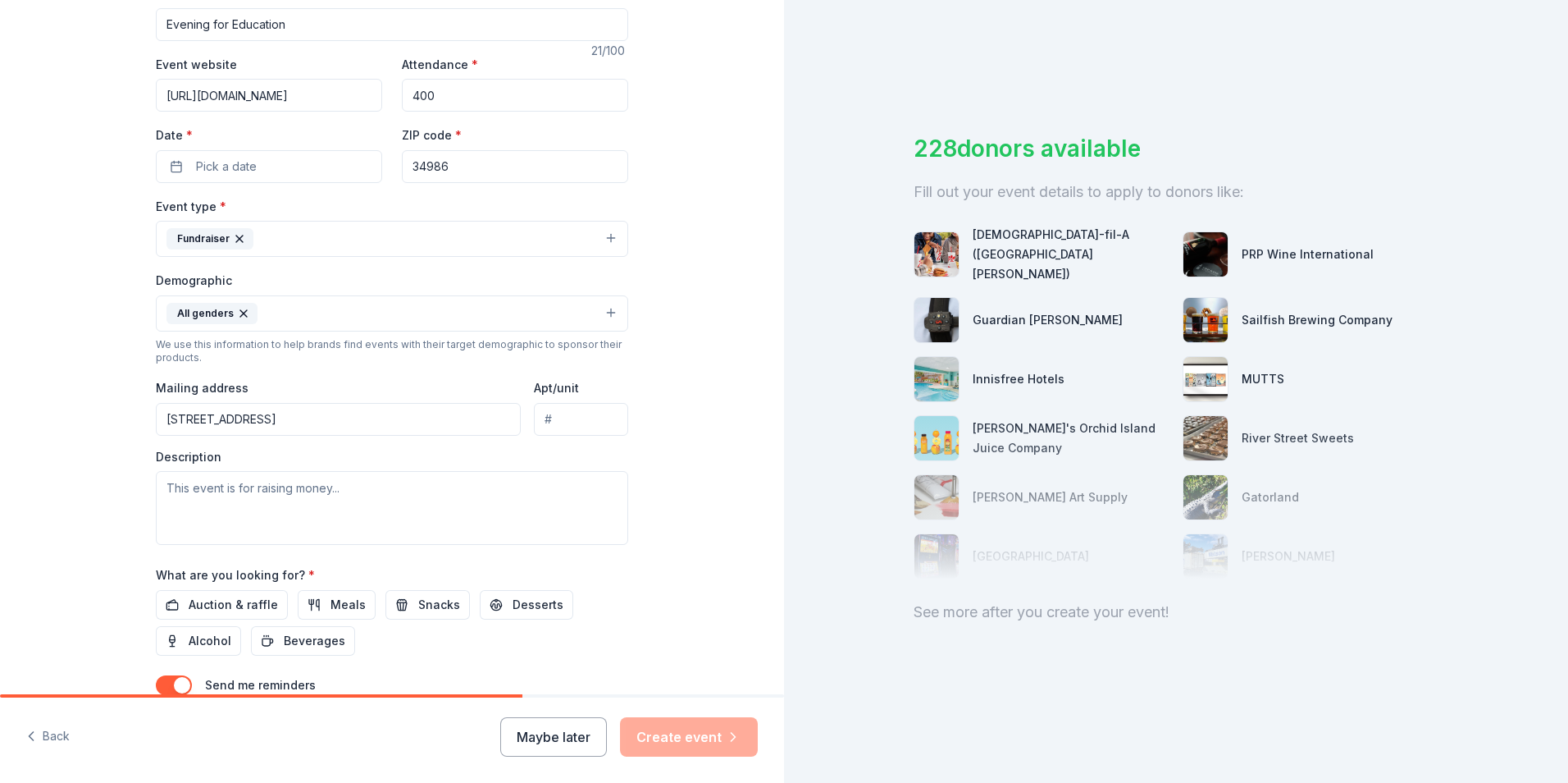
scroll to position [401, 0]
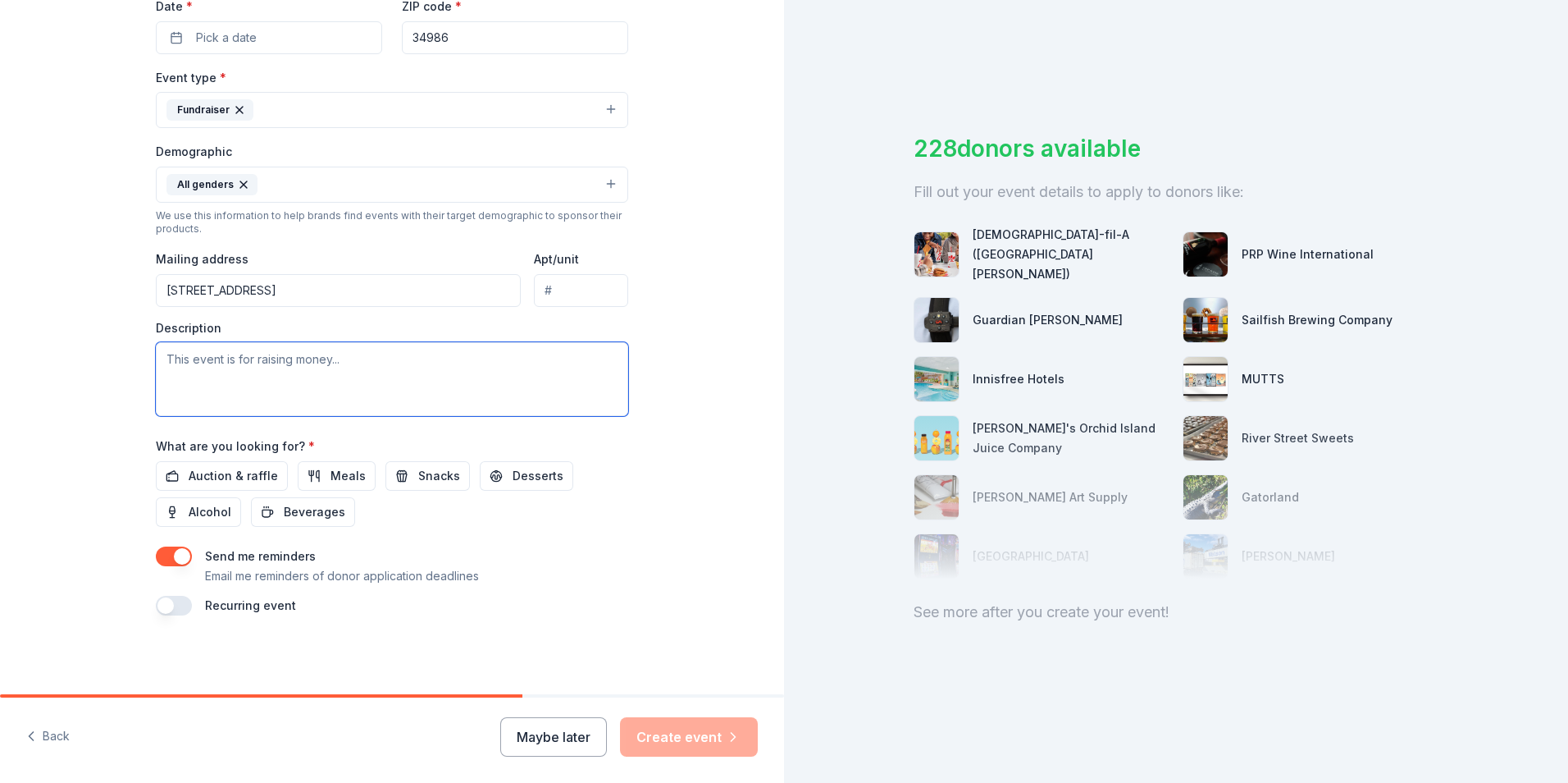
click at [169, 371] on textarea at bounding box center [391, 380] width 472 height 74
paste textarea "The St. Lucie County Education Foundation is honored to serve as the official 5…"
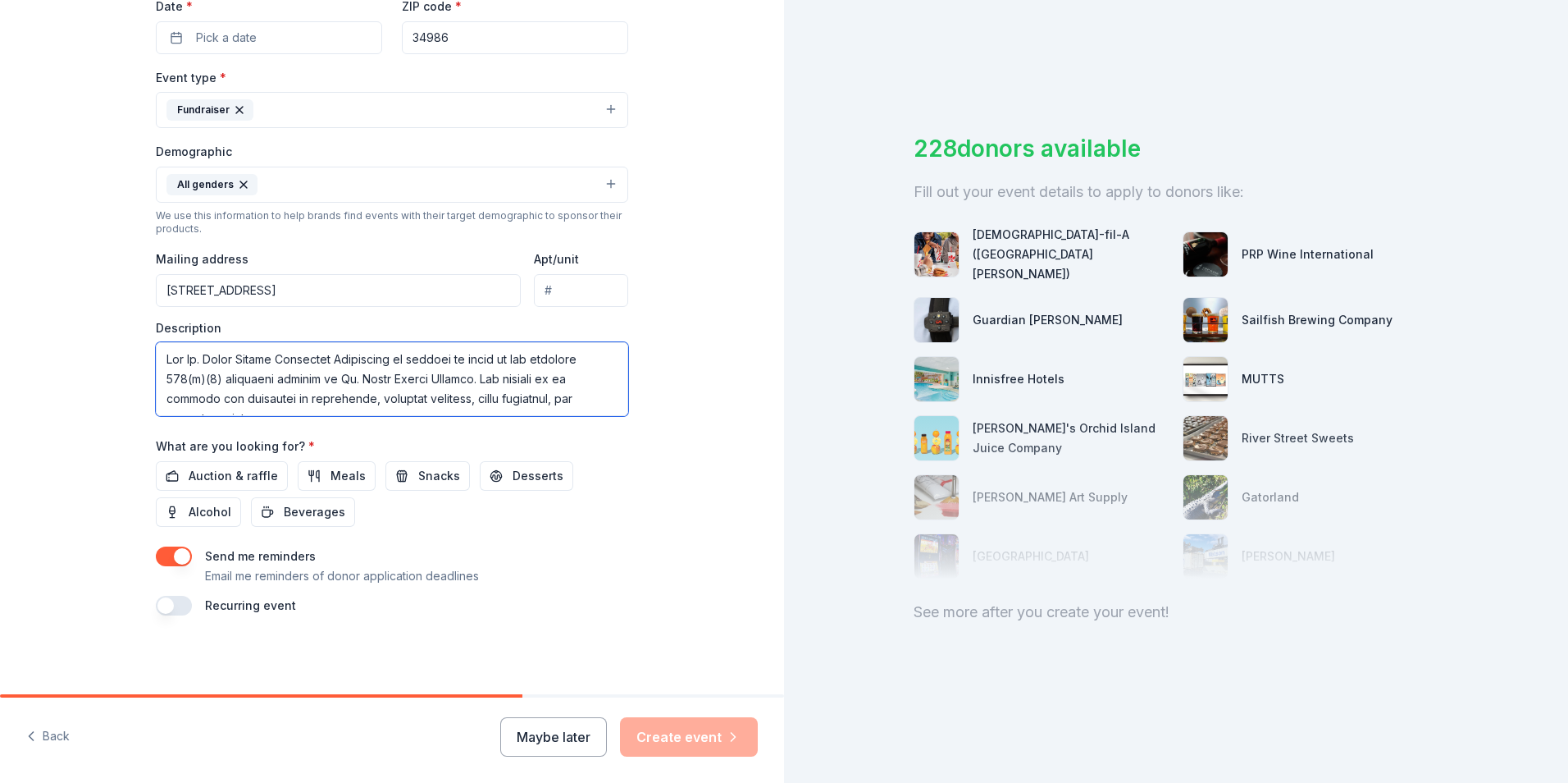
scroll to position [404, 0]
type textarea "The St. Lucie County Education Foundation is honored to serve as the official 5…"
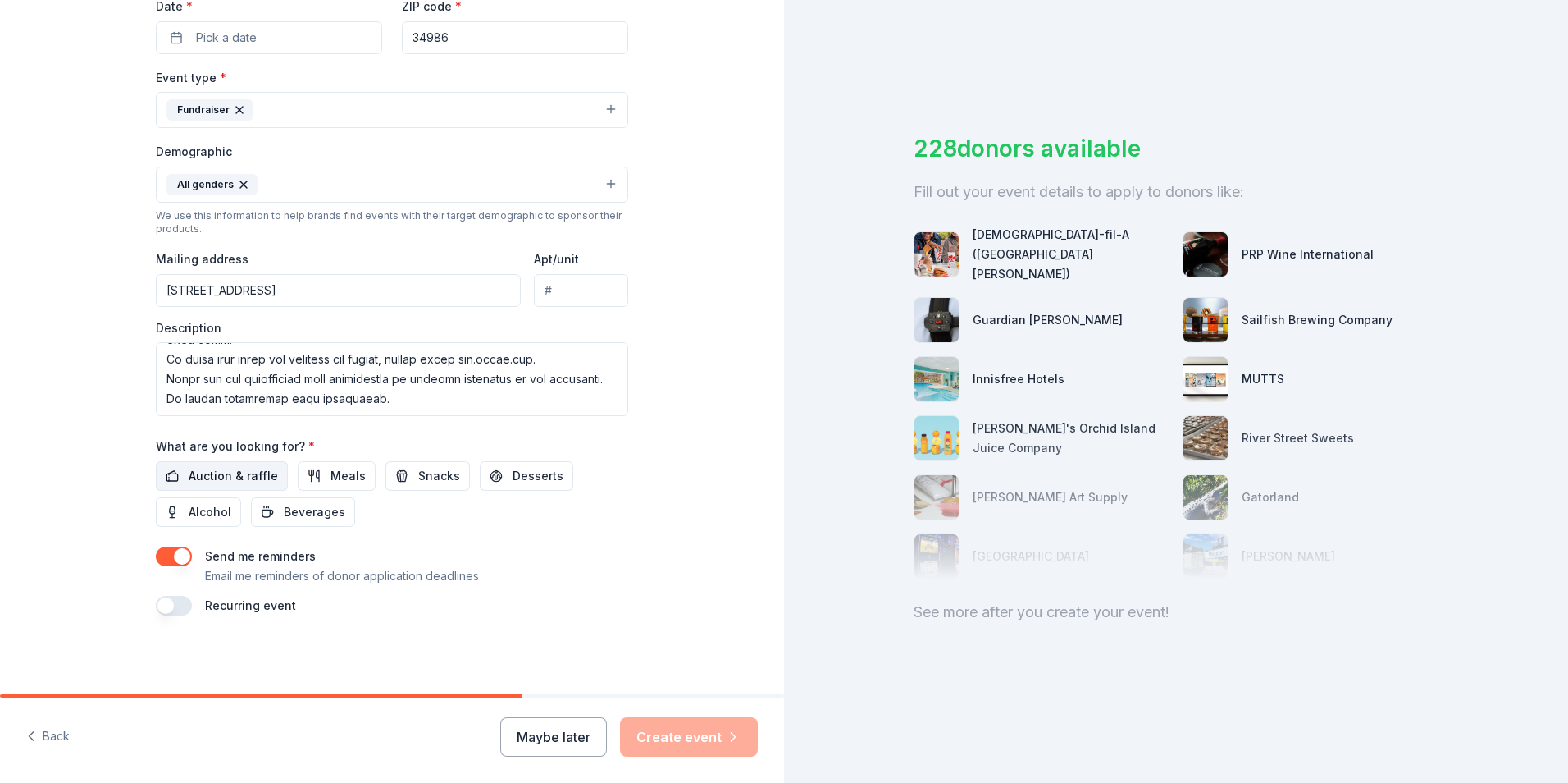
click at [215, 475] on span "Auction & raffle" at bounding box center [234, 476] width 90 height 20
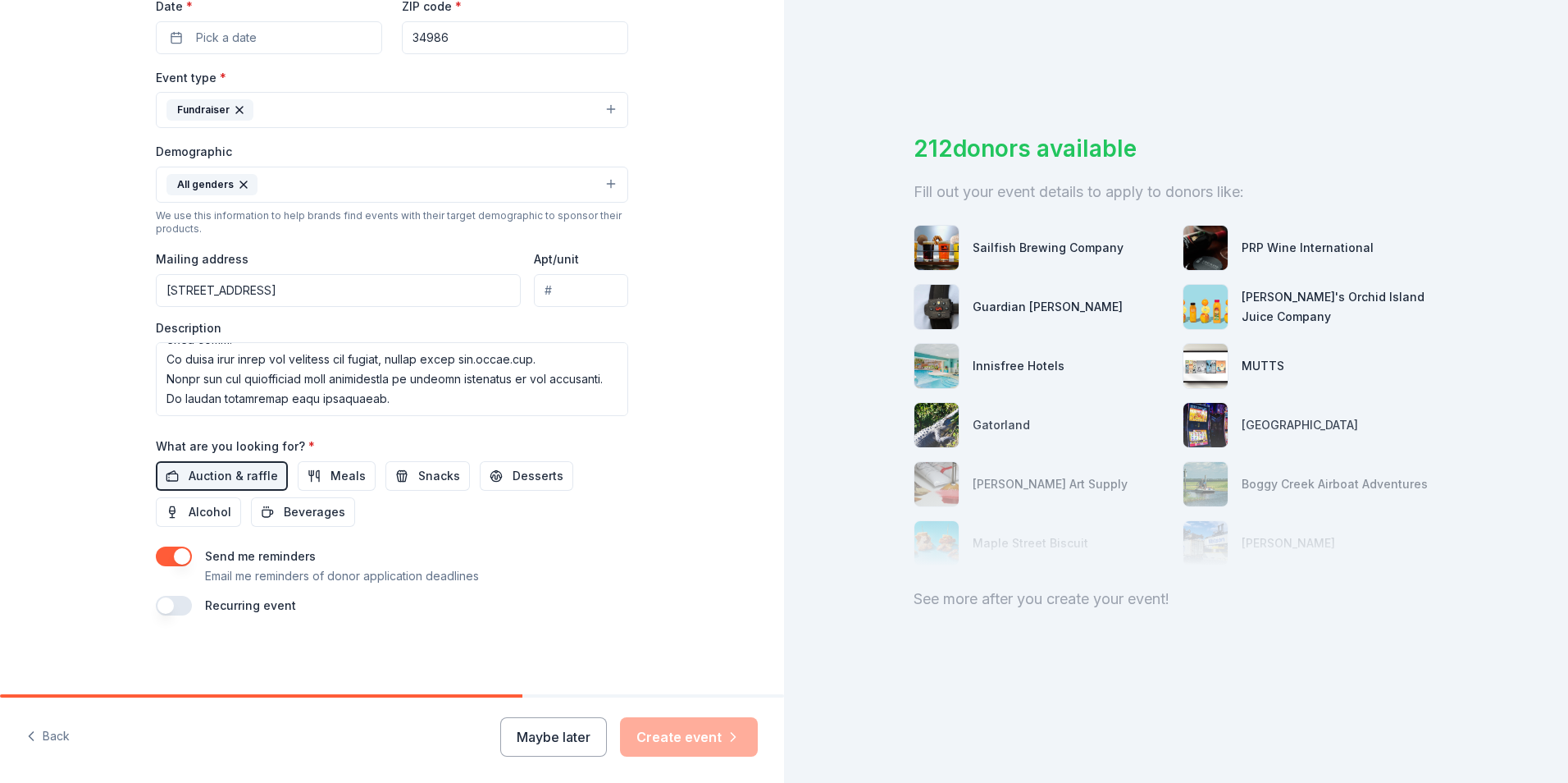
click at [164, 604] on button "button" at bounding box center [174, 606] width 36 height 20
click at [289, 651] on button "[DATE]" at bounding box center [247, 654] width 85 height 33
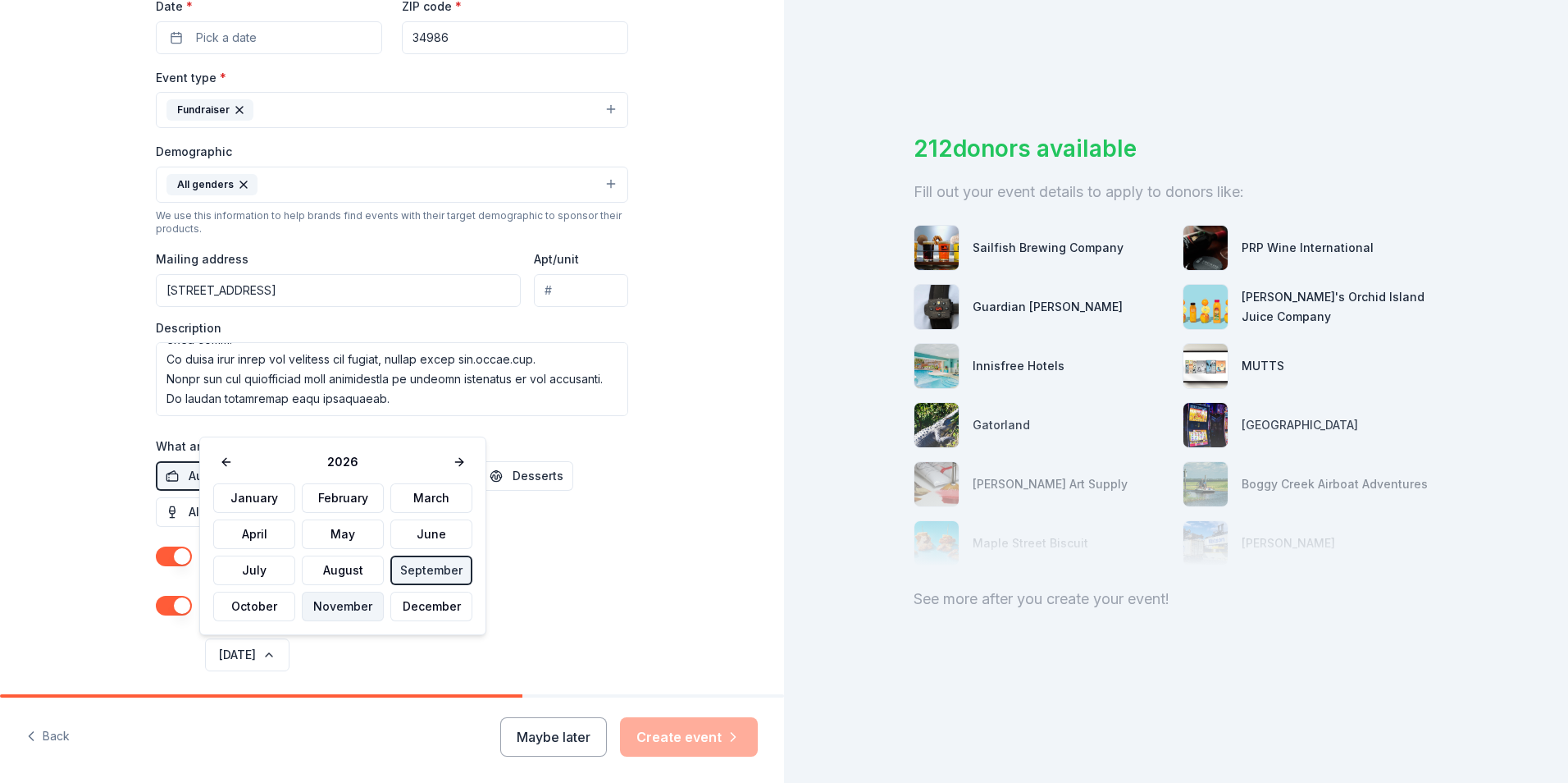
click at [342, 604] on button "November" at bounding box center [342, 606] width 82 height 30
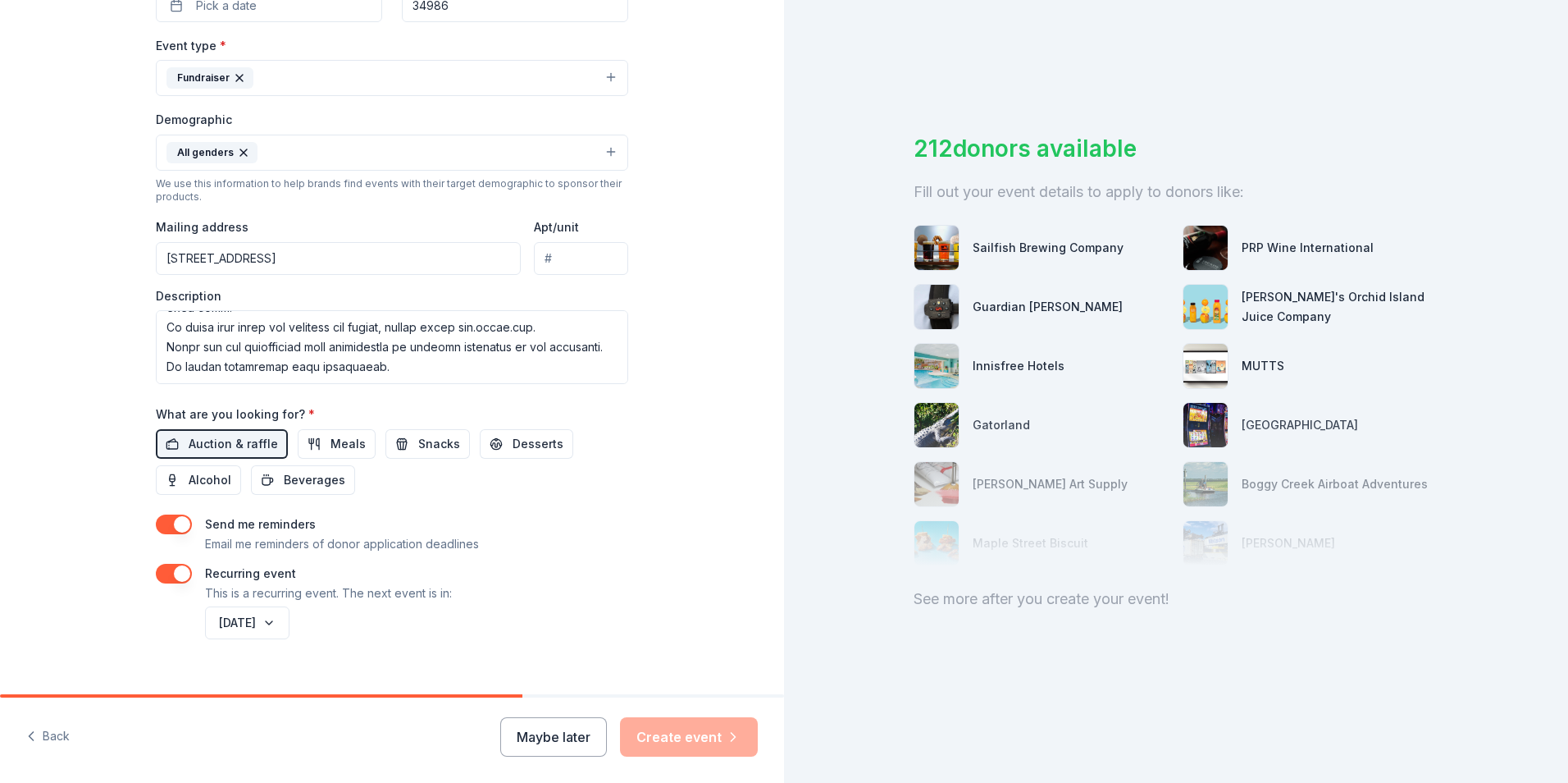
scroll to position [460, 0]
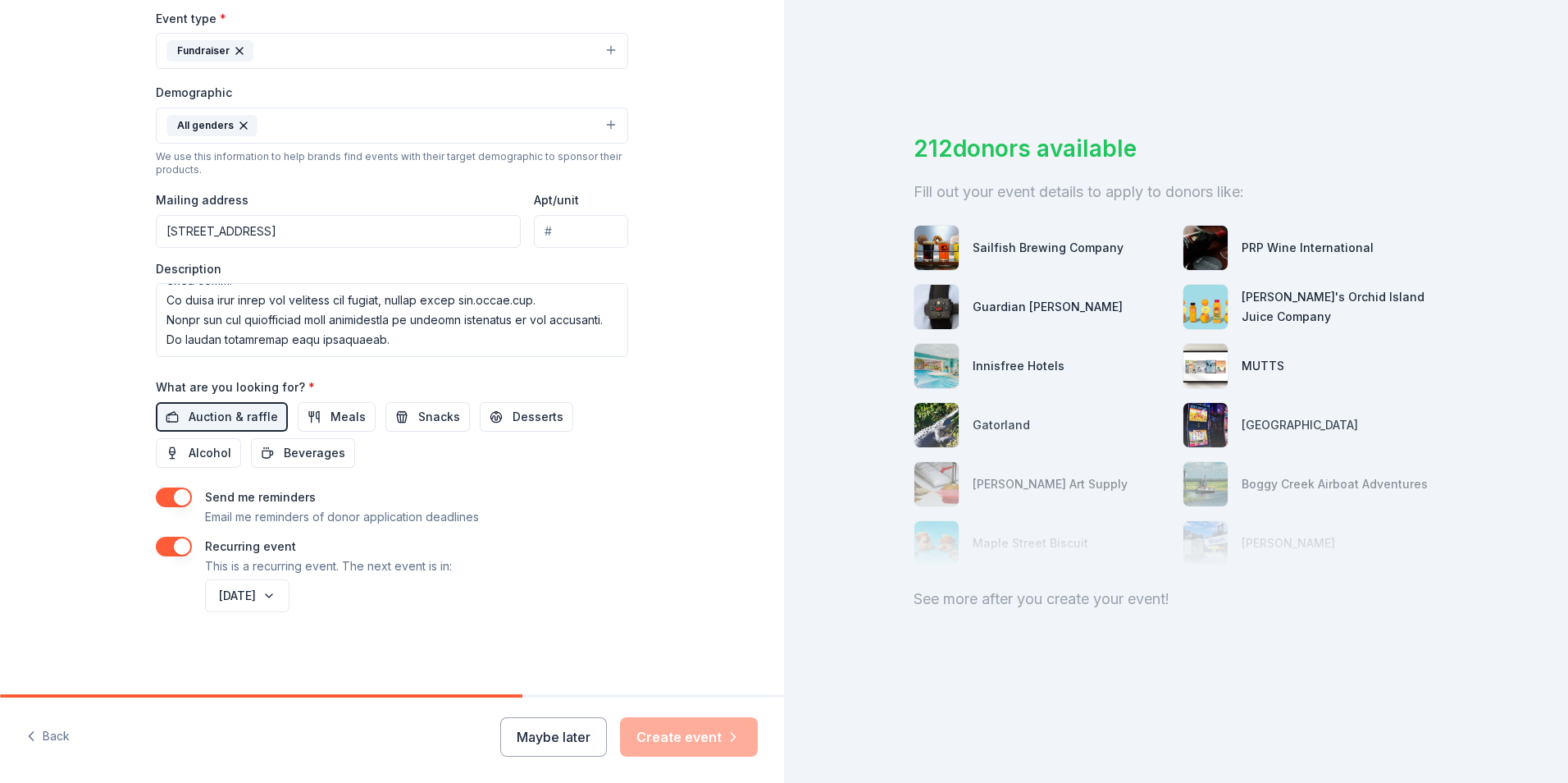
click at [700, 738] on div "Maybe later Create event" at bounding box center [629, 736] width 258 height 39
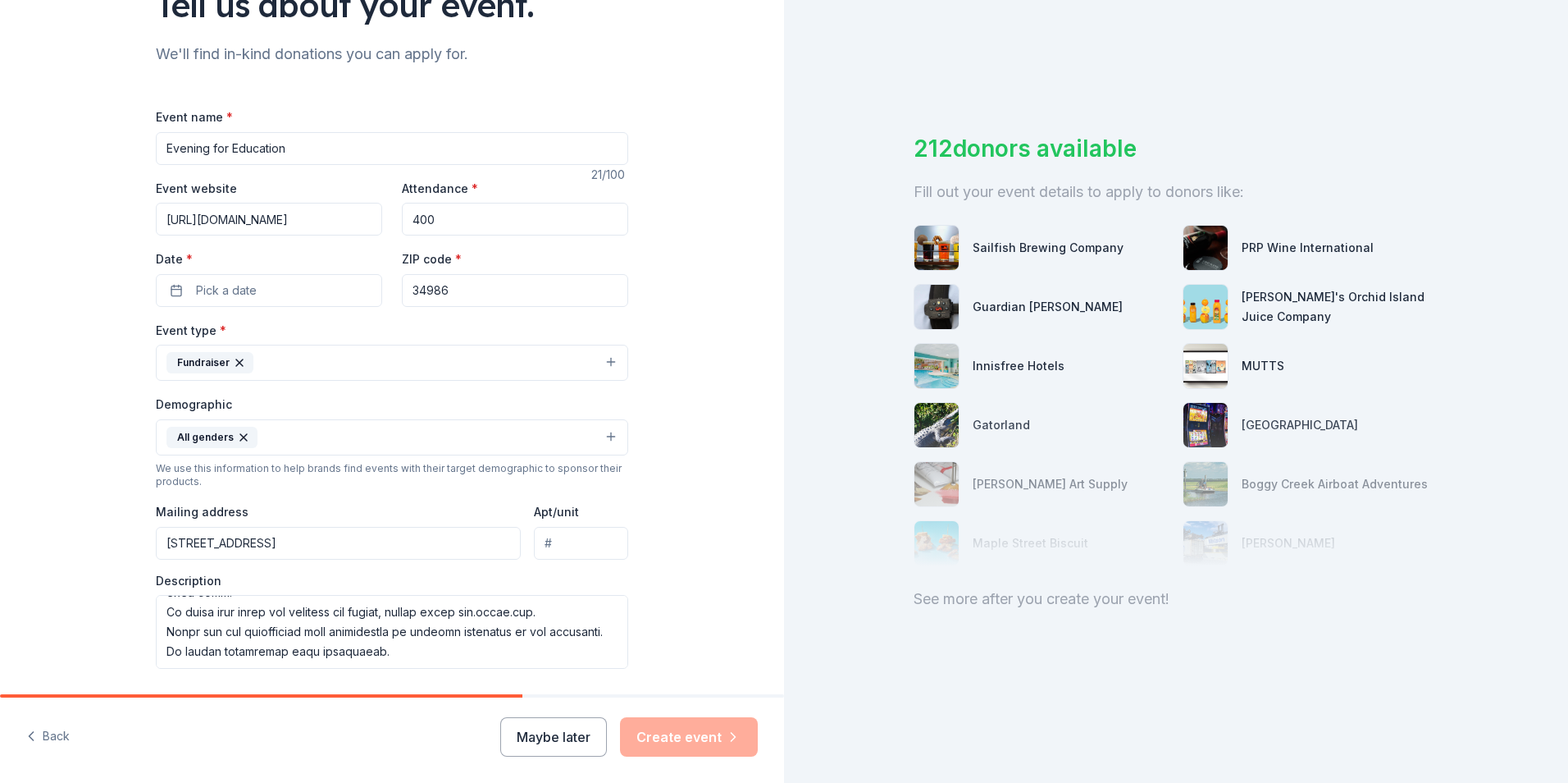
scroll to position [140, 0]
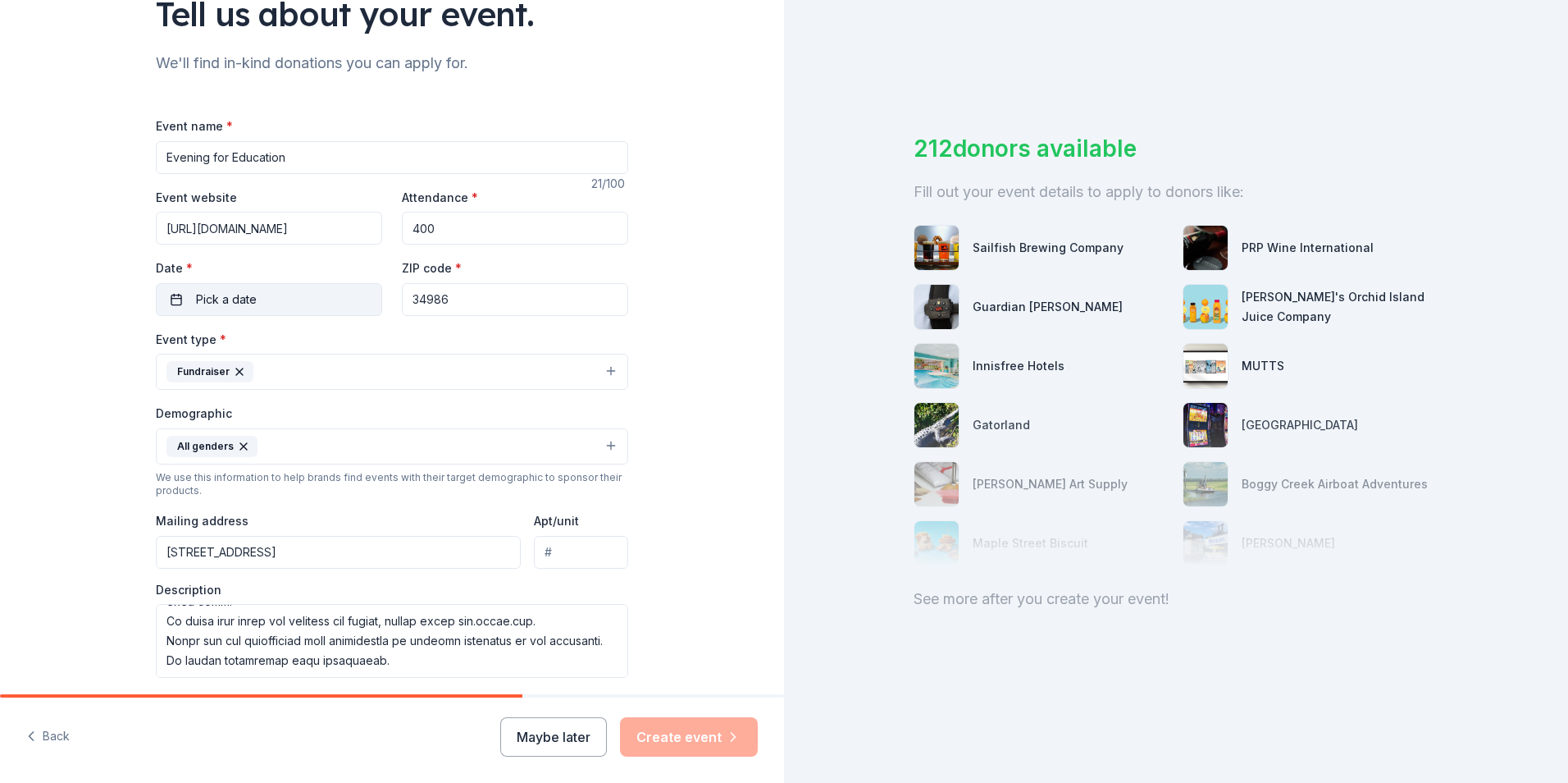
click at [265, 296] on button "Pick a date" at bounding box center [268, 299] width 227 height 33
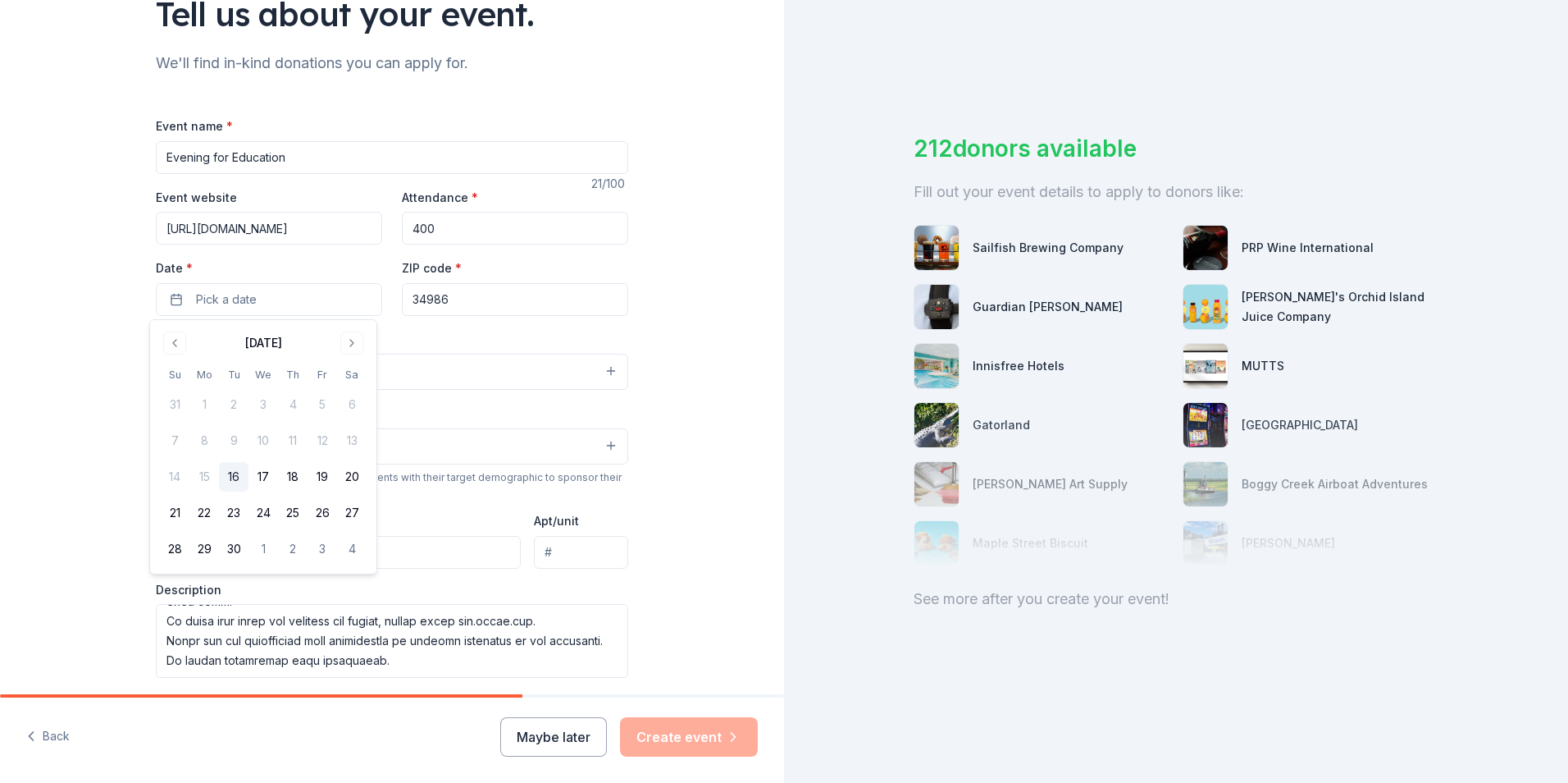
click at [367, 342] on div "[DATE] Su Mo Tu We Th Fr Sa 31 1 2 3 4 5 6 7 8 9 10 11 12 13 14 15 16 17 18 19 …" at bounding box center [262, 446] width 227 height 254
click at [352, 342] on button "Go to next month" at bounding box center [351, 343] width 23 height 23
click at [311, 450] on button "7" at bounding box center [322, 440] width 30 height 30
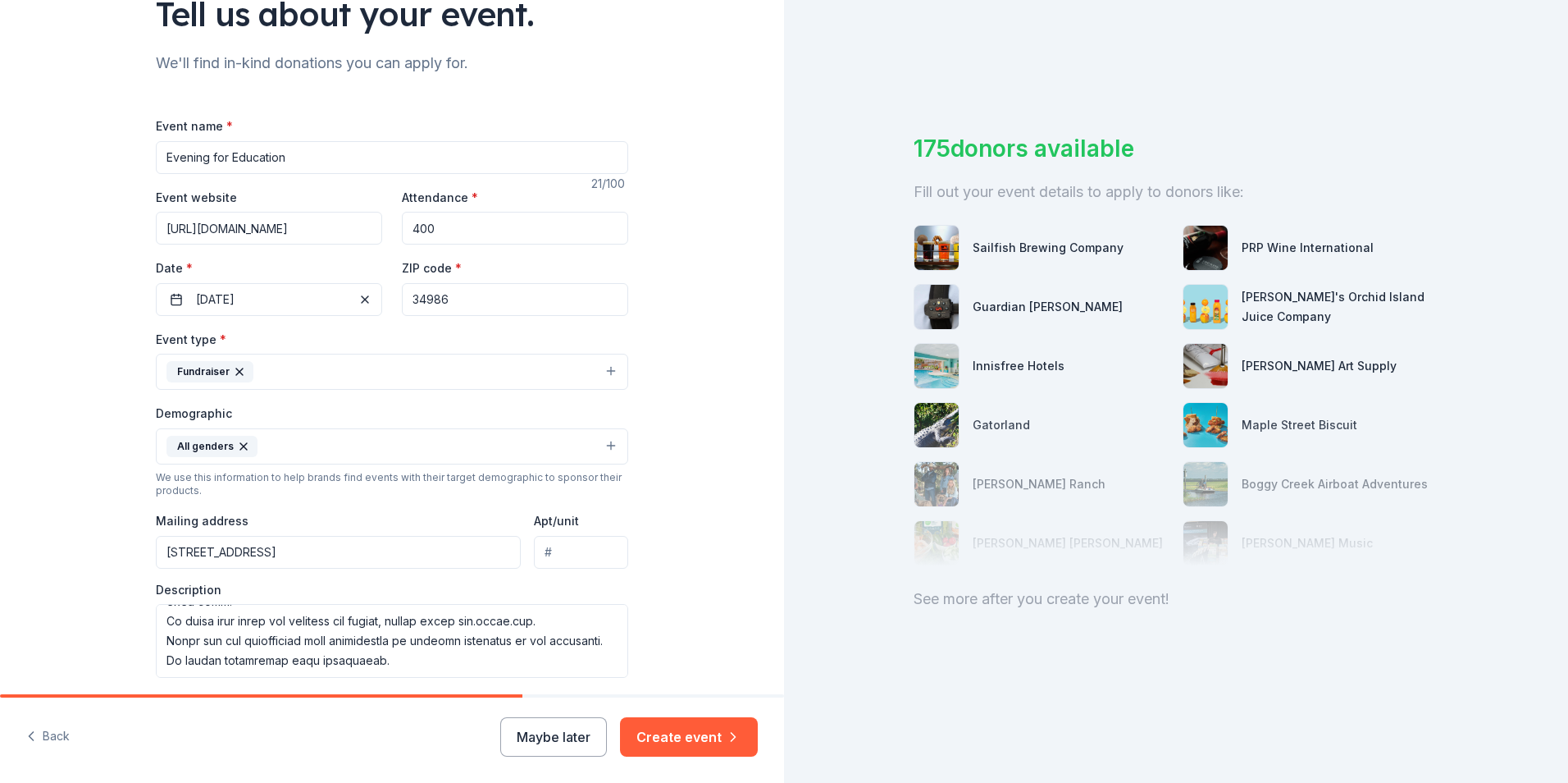
click at [693, 400] on div "Tell us about your event. We'll find in-kind donations you can apply for. Event…" at bounding box center [392, 437] width 784 height 1155
click at [692, 734] on button "Create event" at bounding box center [689, 736] width 138 height 39
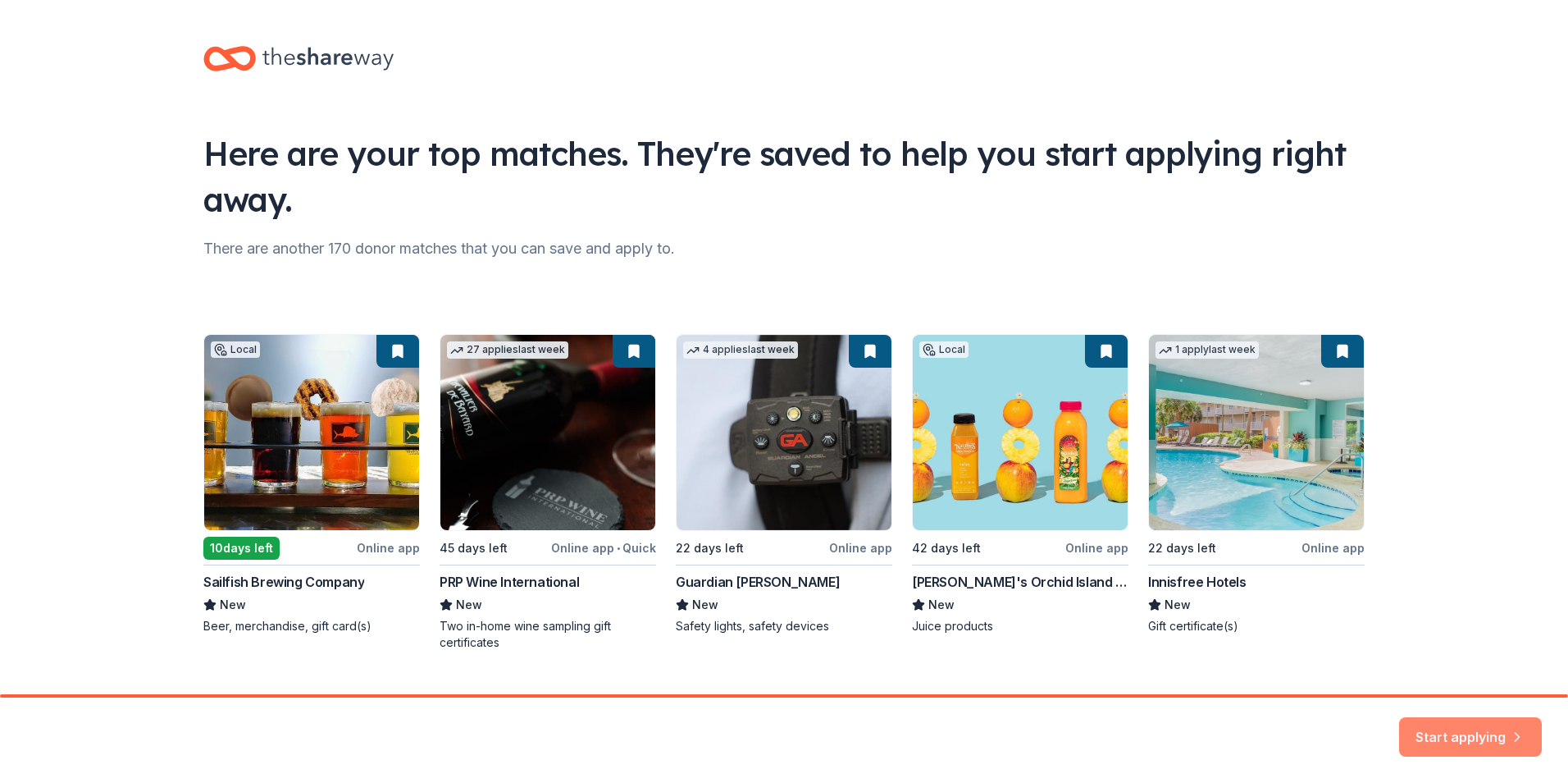
click at [1451, 729] on button "Start applying" at bounding box center [1470, 729] width 143 height 39
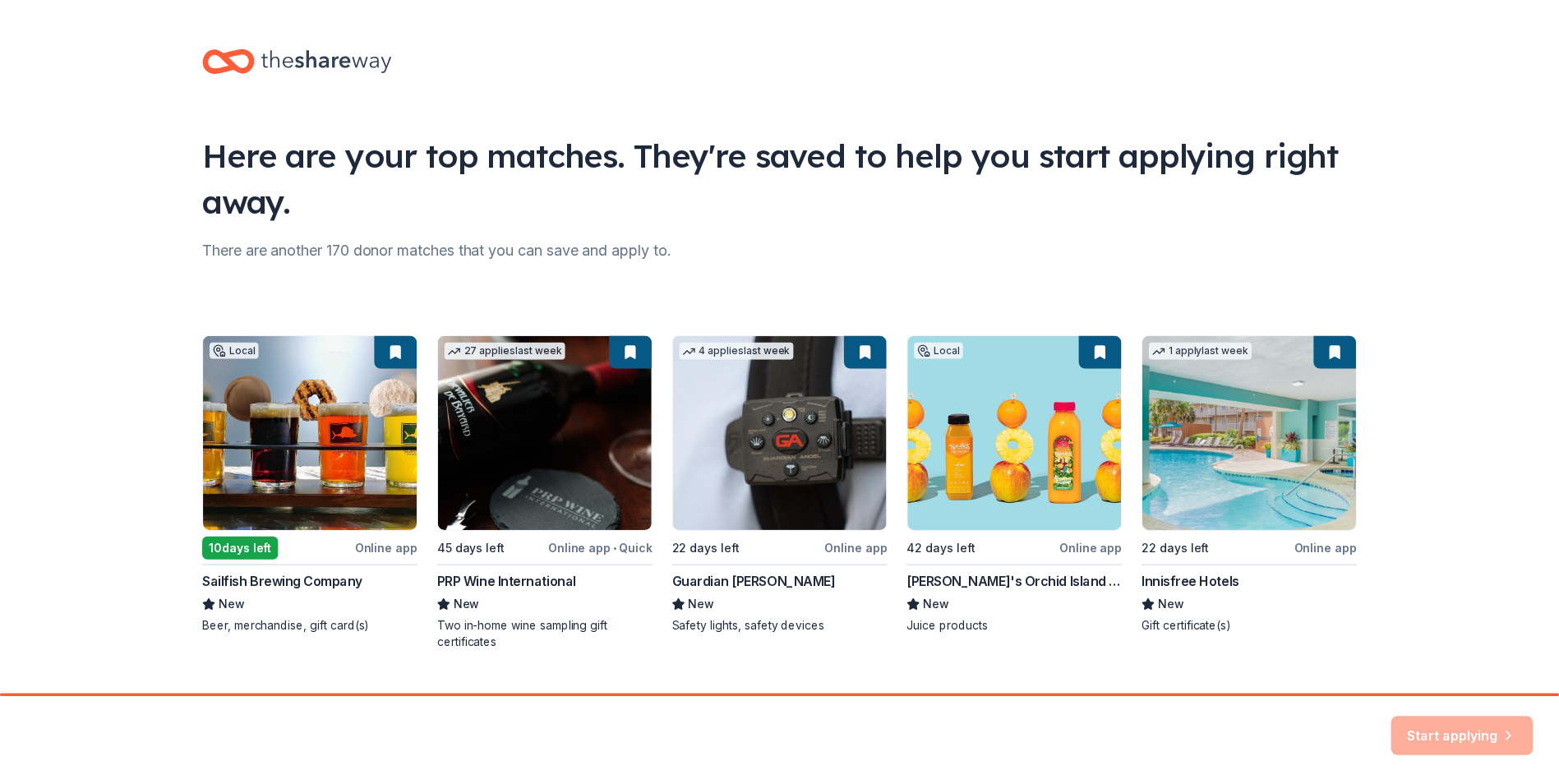
scroll to position [35, 0]
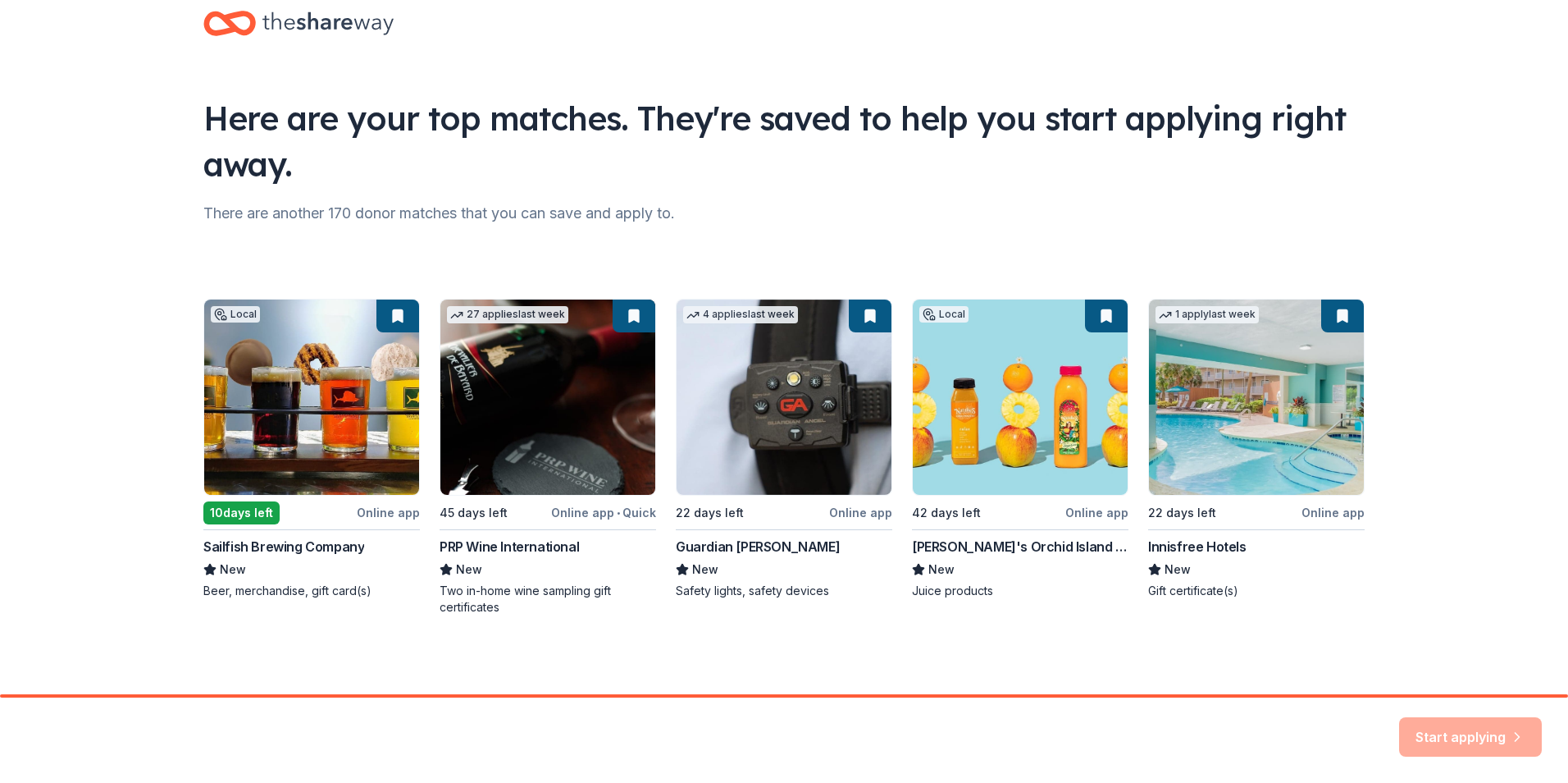
click at [1470, 731] on div "Start applying" at bounding box center [1470, 736] width 143 height 39
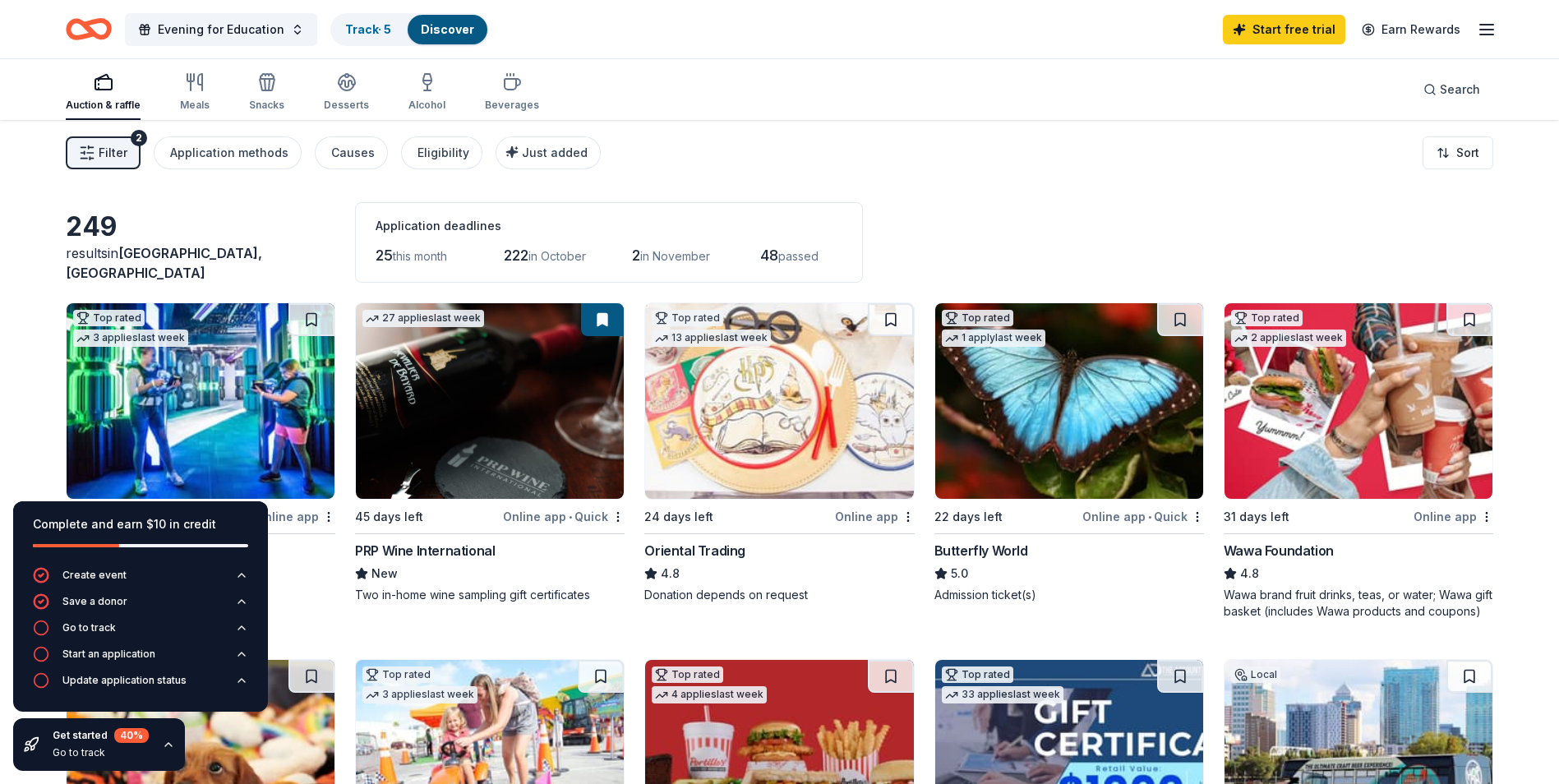
click at [1269, 175] on div "Filter 2 Application methods Causes Eligibility Just added Sort" at bounding box center [779, 153] width 1559 height 66
click at [1320, 395] on img at bounding box center [1358, 401] width 268 height 196
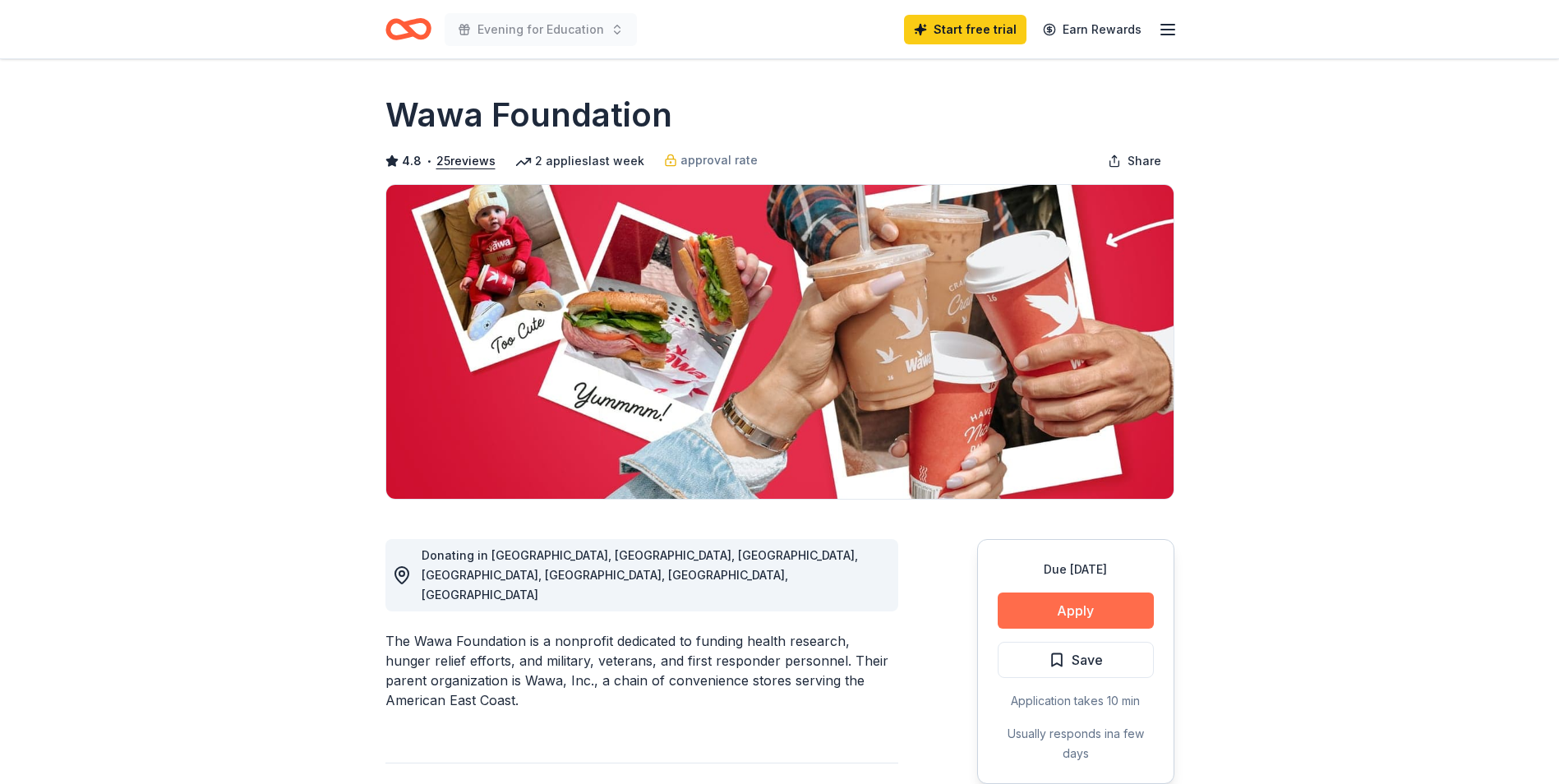
click at [1078, 612] on button "Apply" at bounding box center [1076, 610] width 156 height 36
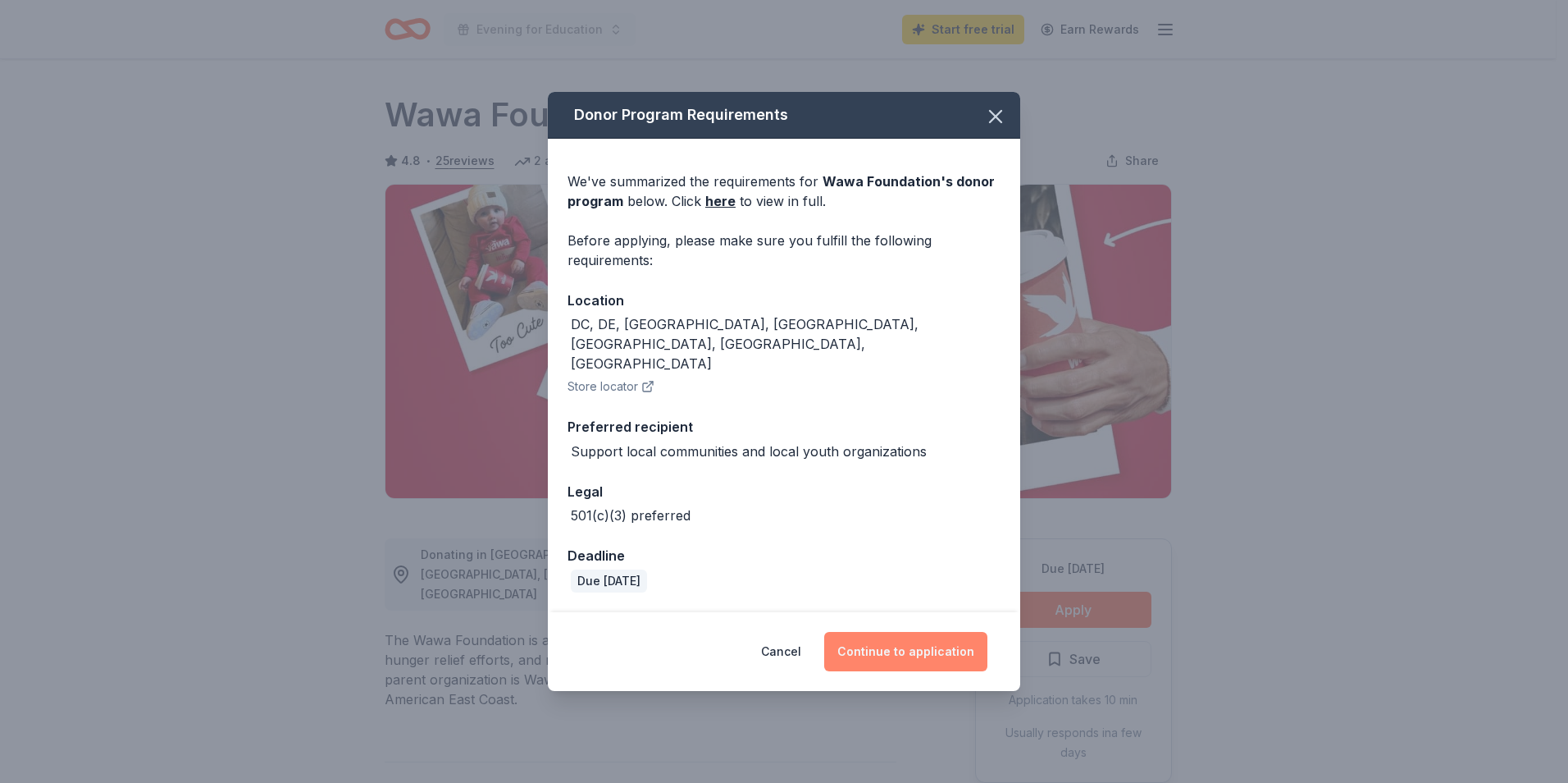
click at [897, 633] on button "Continue to application" at bounding box center [906, 651] width 164 height 39
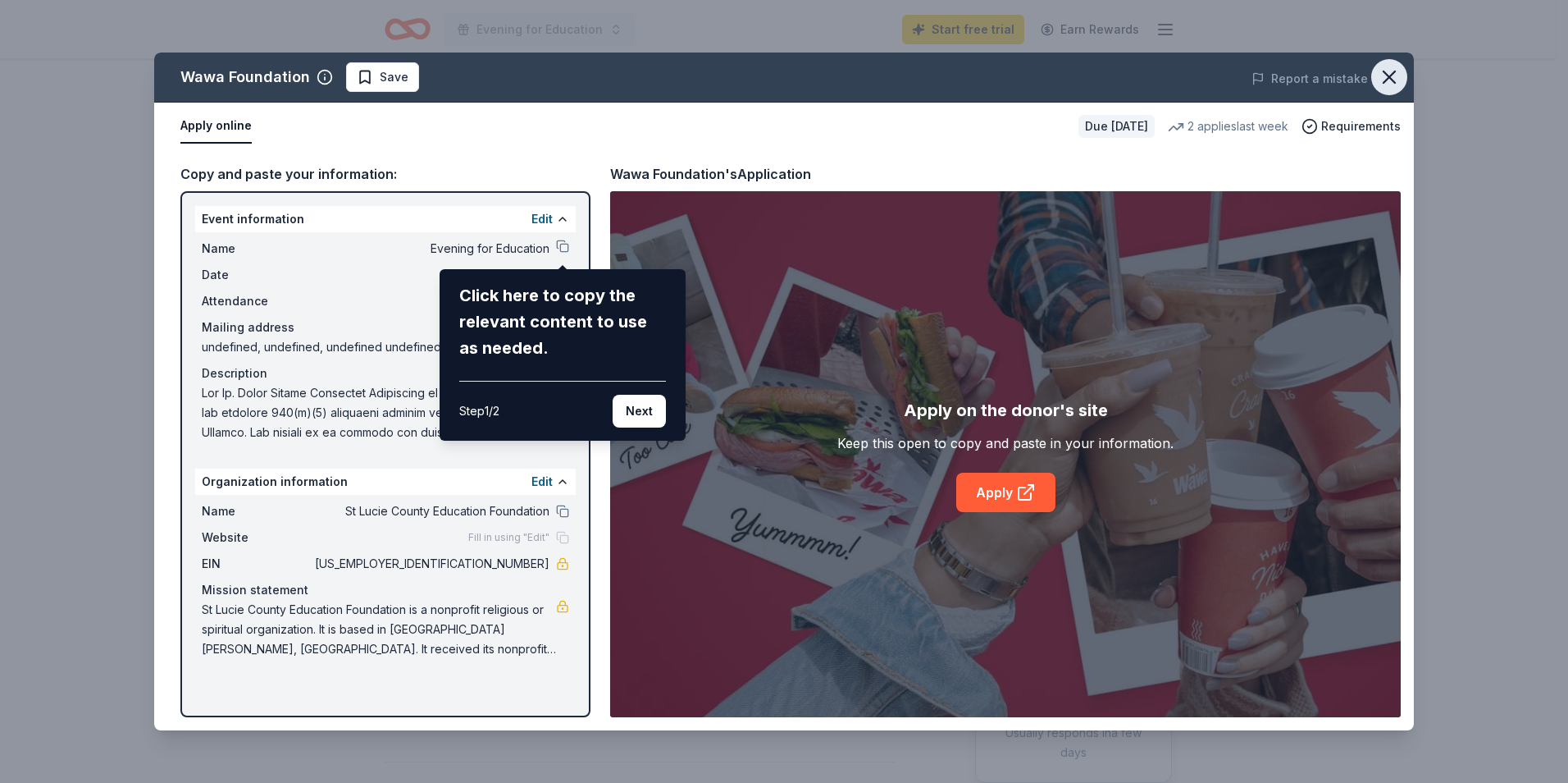
click at [1391, 75] on icon "button" at bounding box center [1389, 77] width 12 height 12
